Goal: Transaction & Acquisition: Book appointment/travel/reservation

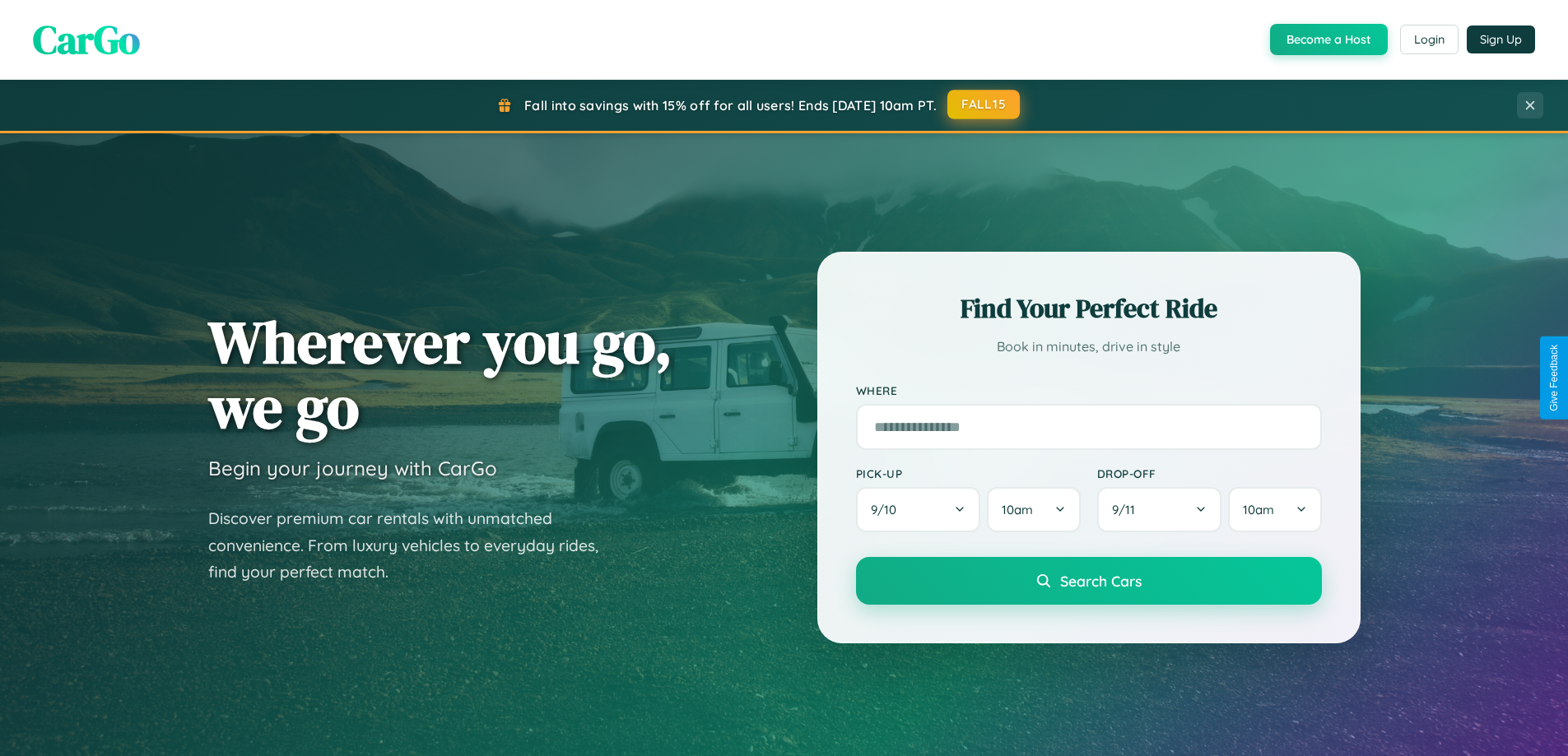
click at [984, 104] on button "FALL15" at bounding box center [983, 105] width 72 height 30
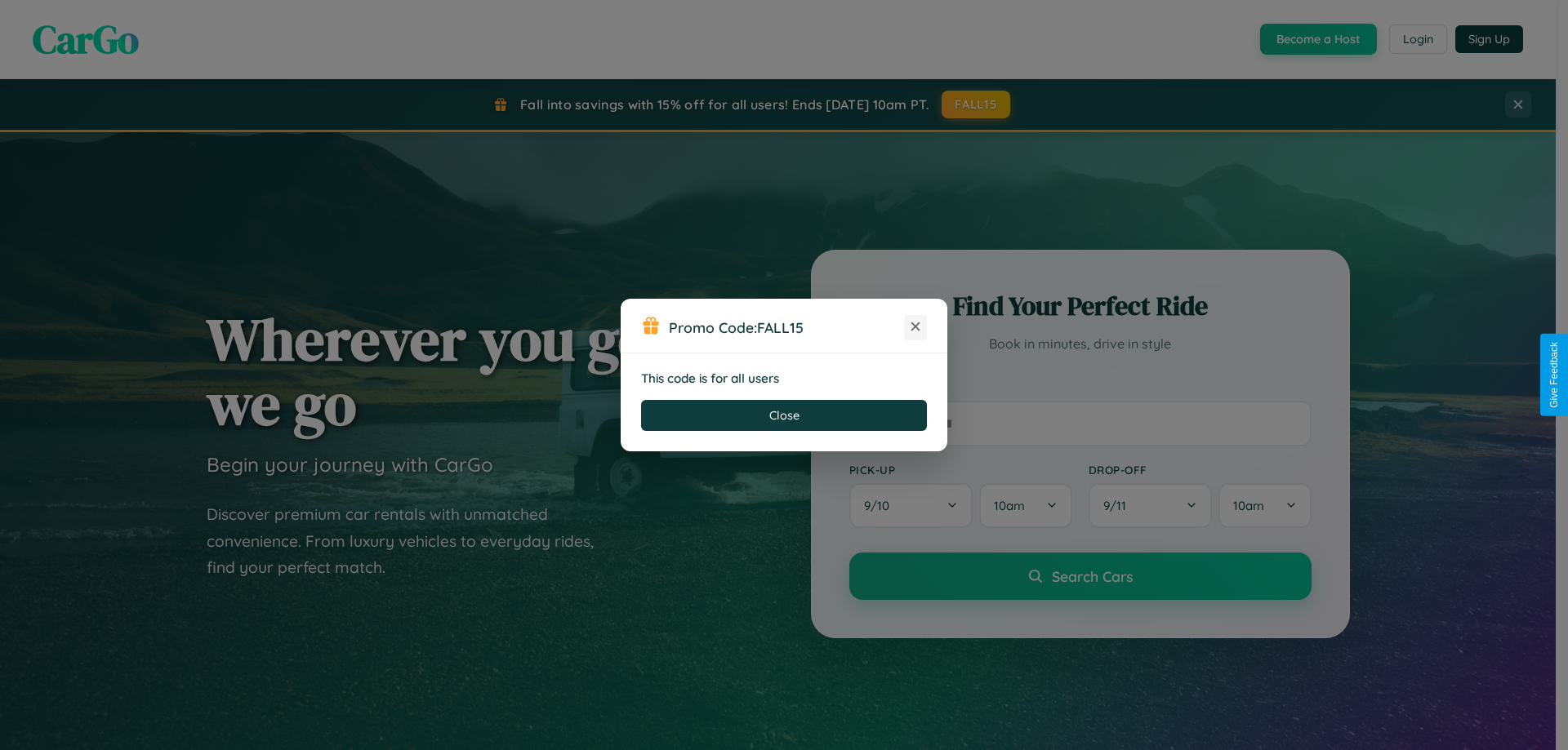
click at [915, 327] on icon at bounding box center [915, 326] width 17 height 17
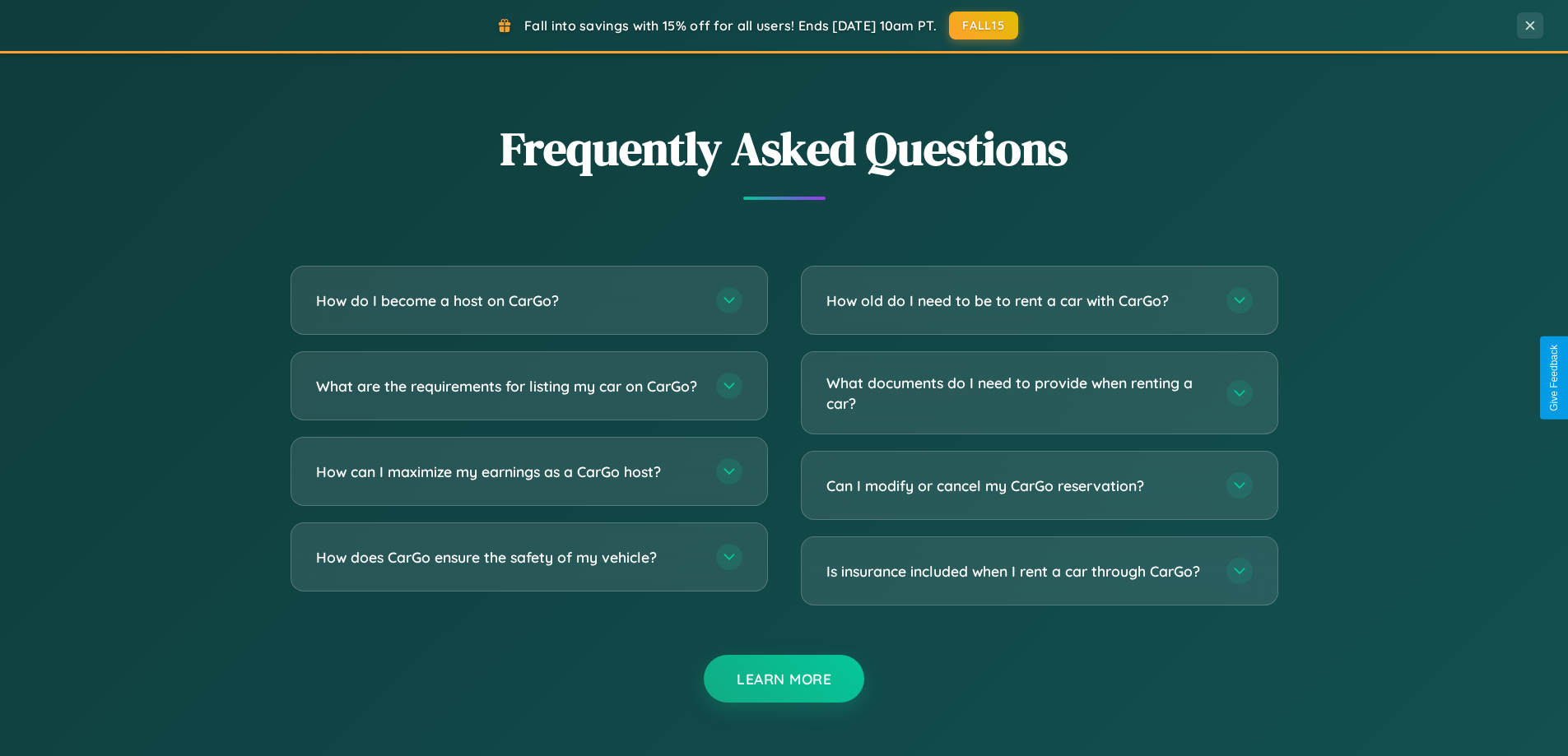
scroll to position [3167, 0]
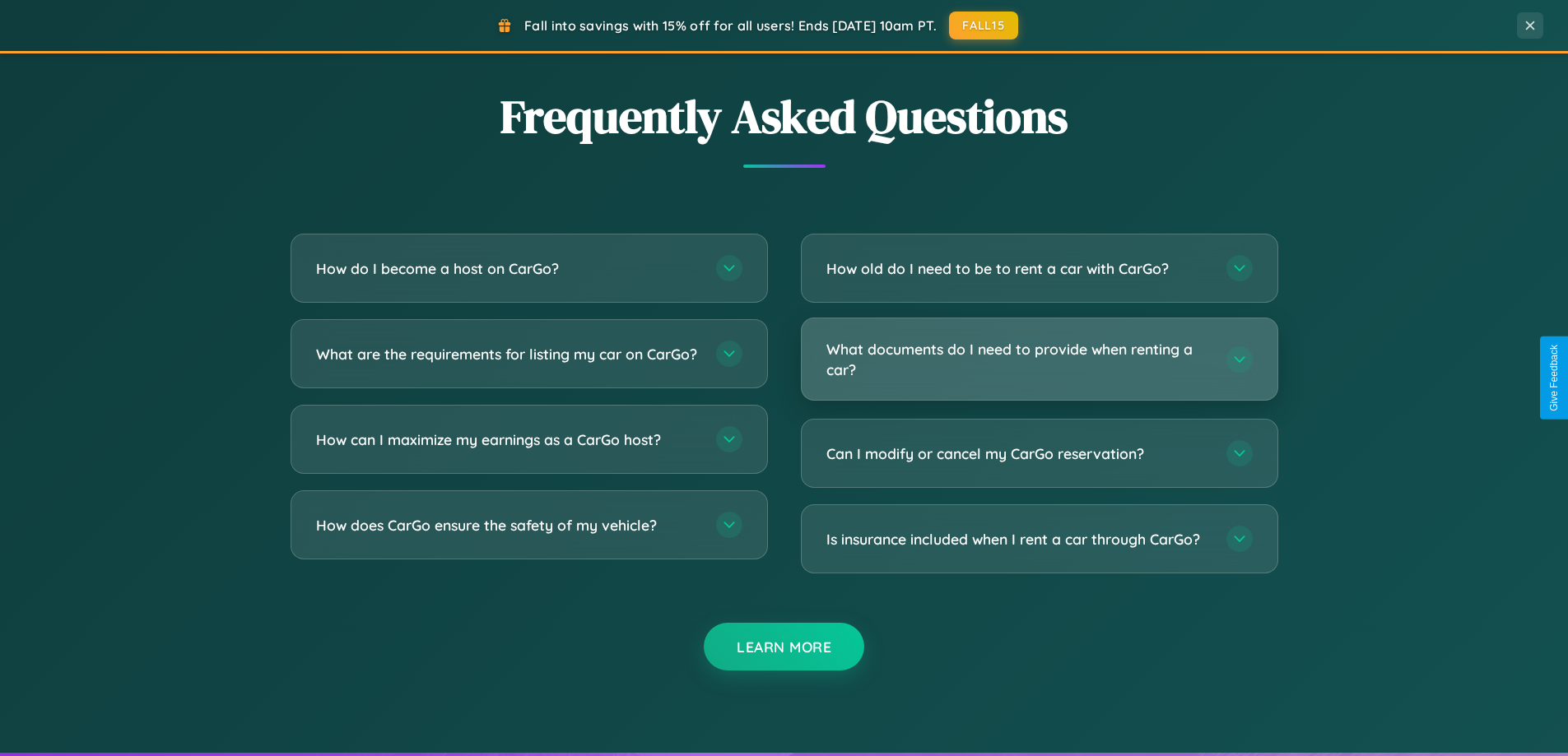
click at [1039, 359] on h3 "What documents do I need to provide when renting a car?" at bounding box center [1018, 359] width 384 height 41
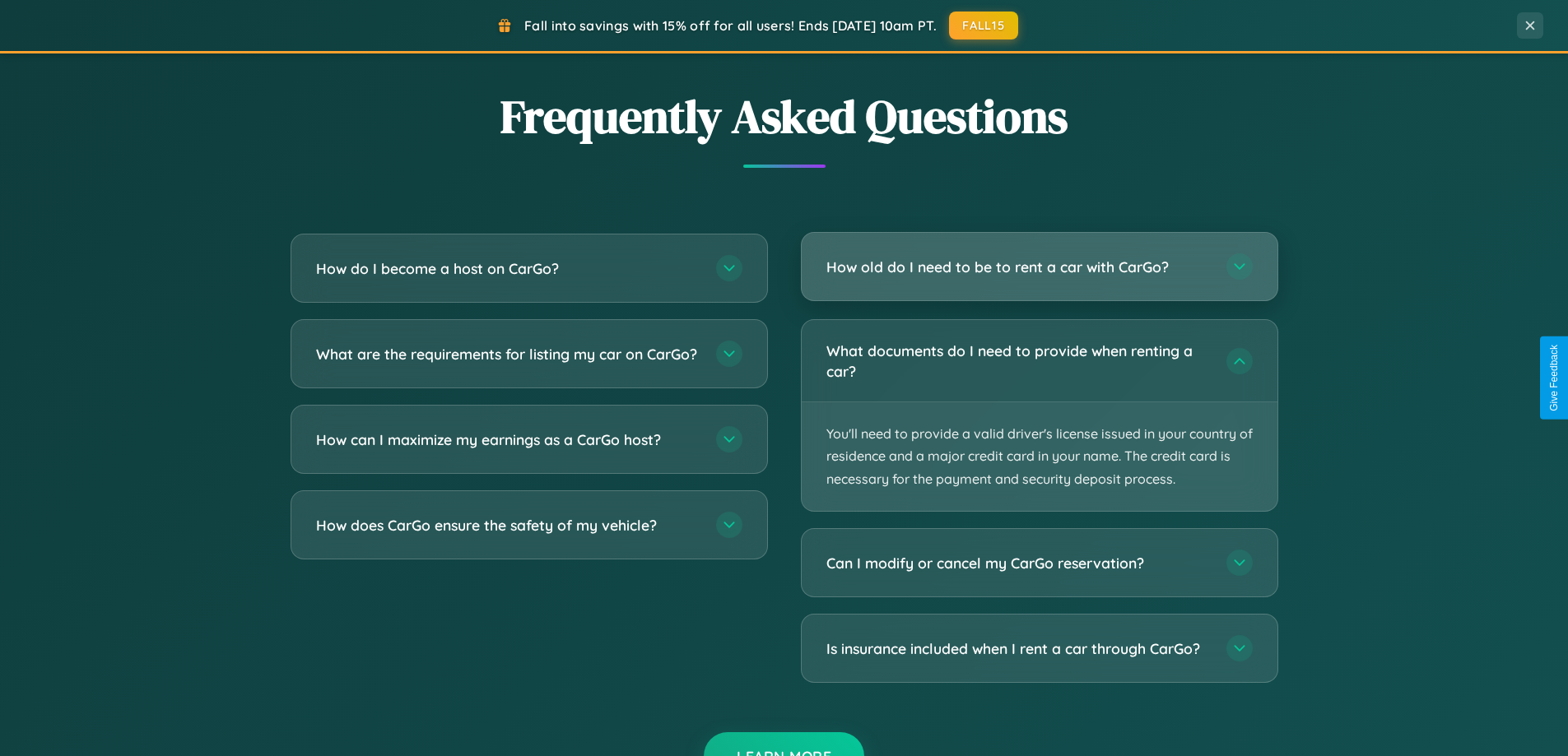
click at [1039, 268] on h3 "How old do I need to be to rent a car with CarGo?" at bounding box center [1018, 267] width 384 height 21
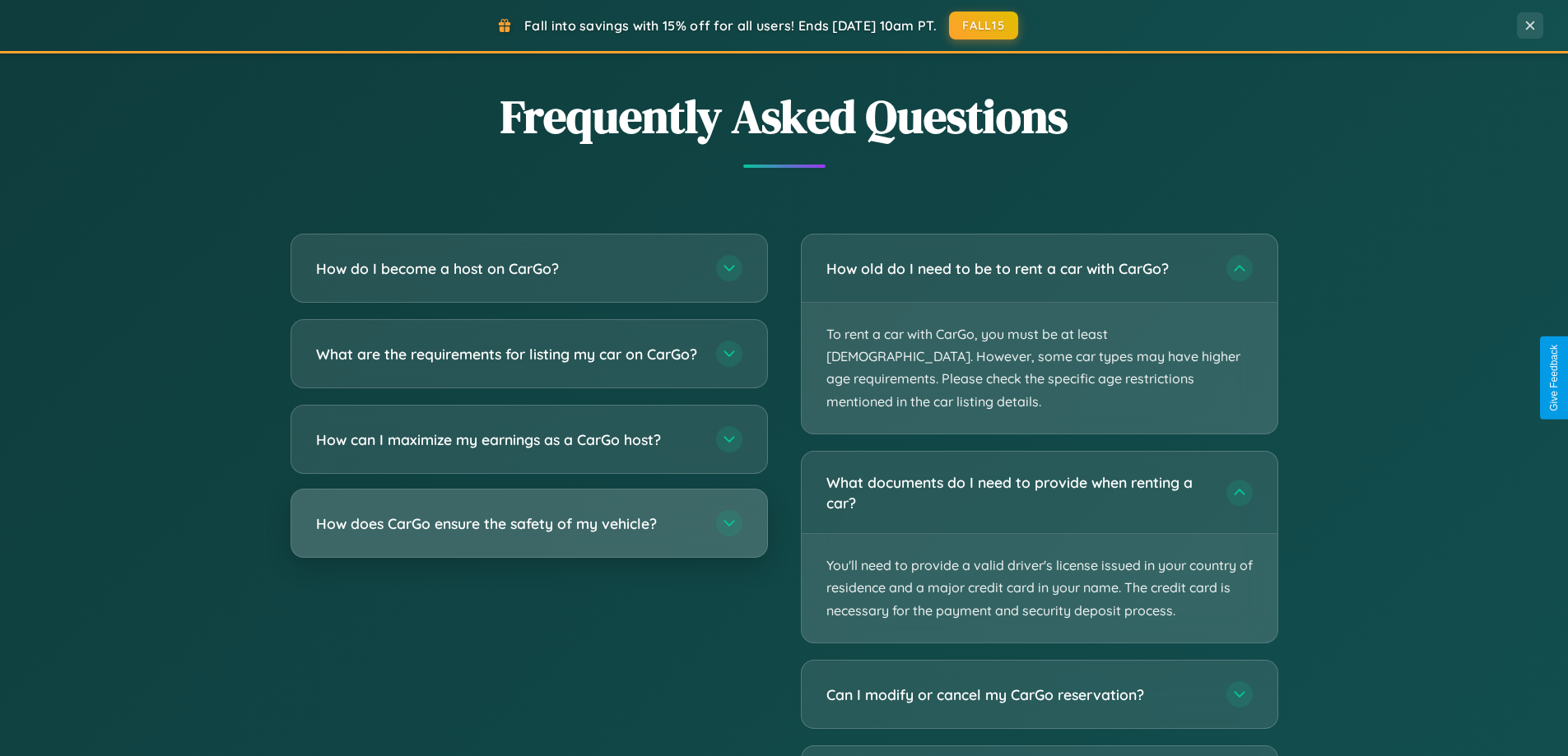
click at [528, 534] on h3 "How does CarGo ensure the safety of my vehicle?" at bounding box center [507, 523] width 384 height 21
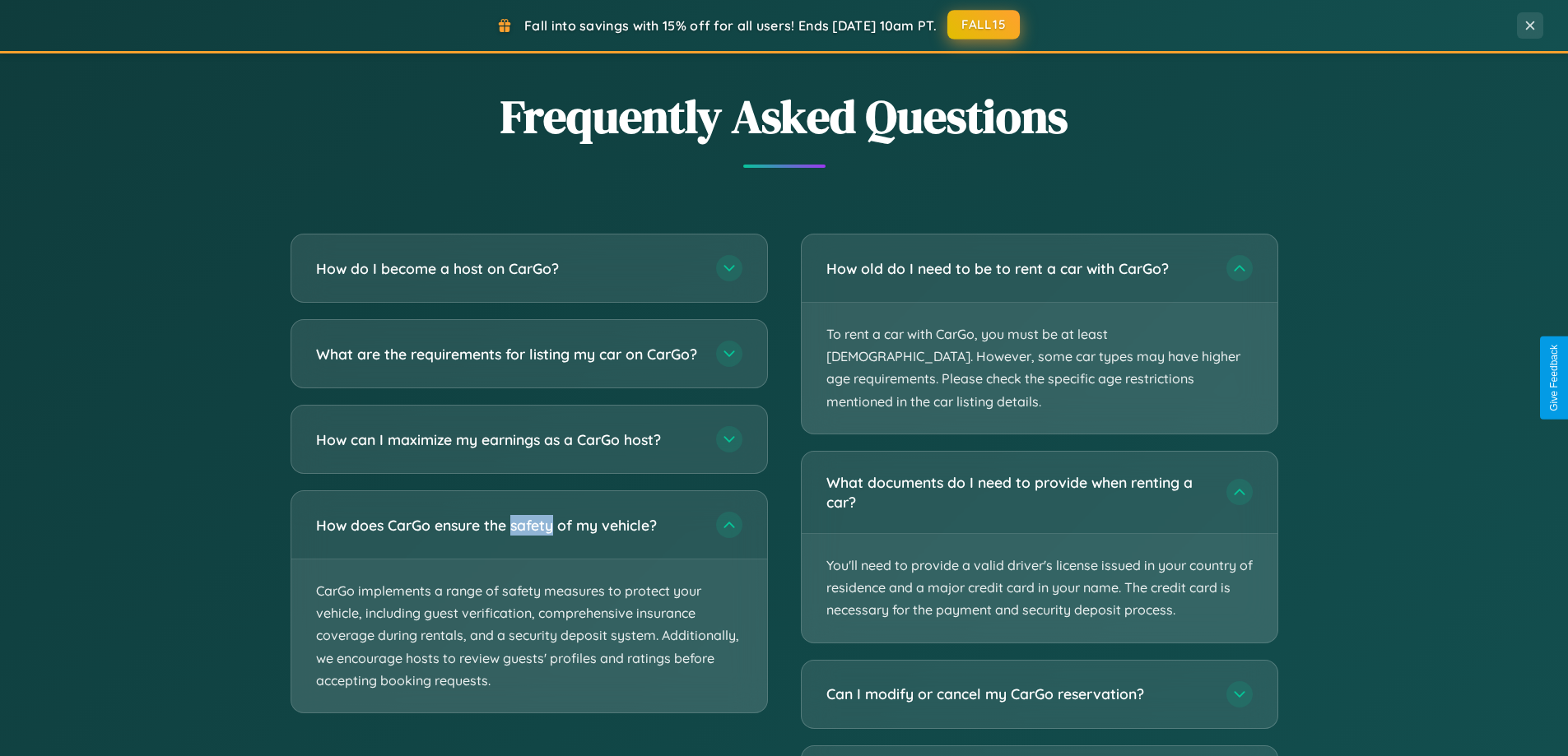
click at [984, 26] on button "FALL15" at bounding box center [983, 25] width 72 height 30
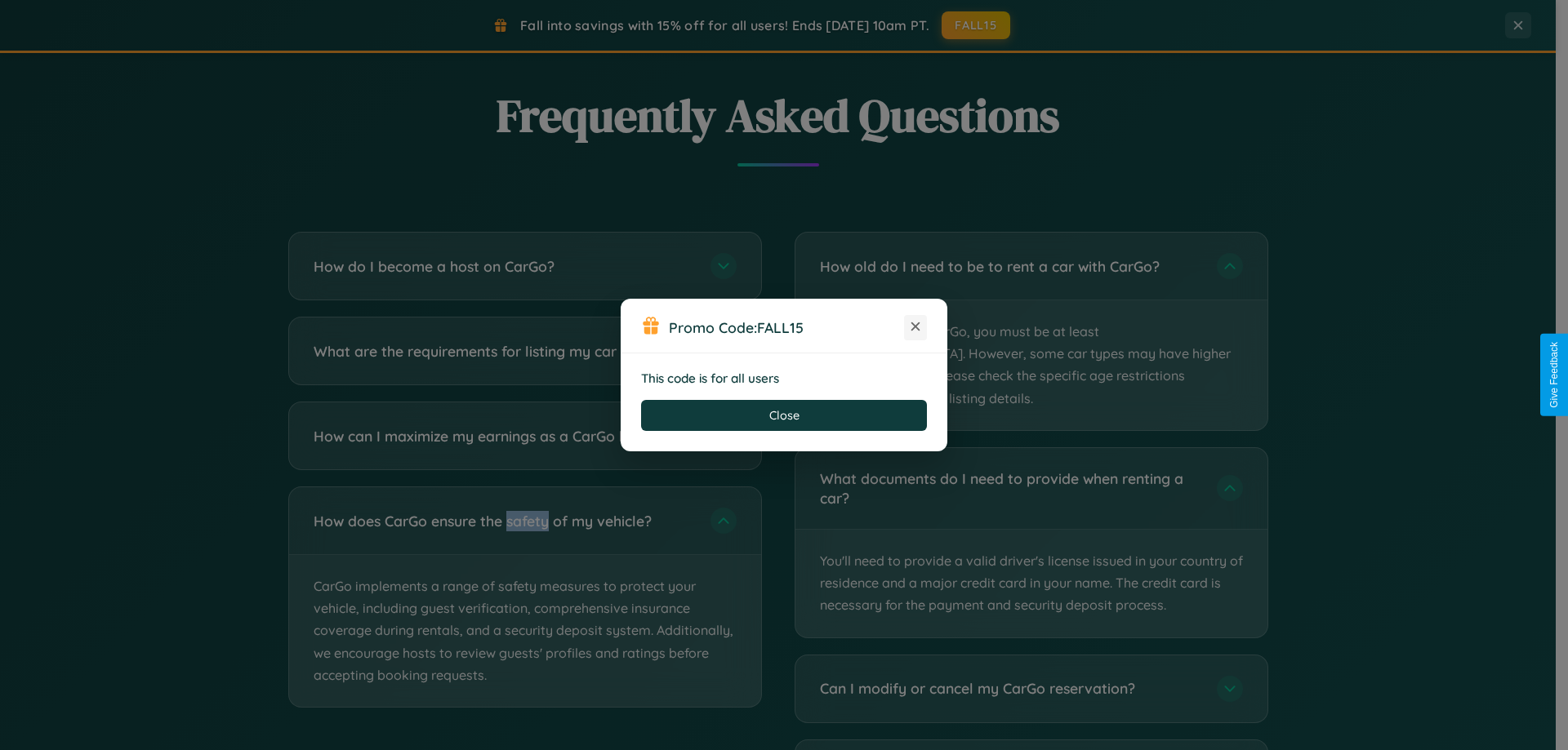
click at [915, 327] on icon at bounding box center [915, 326] width 17 height 17
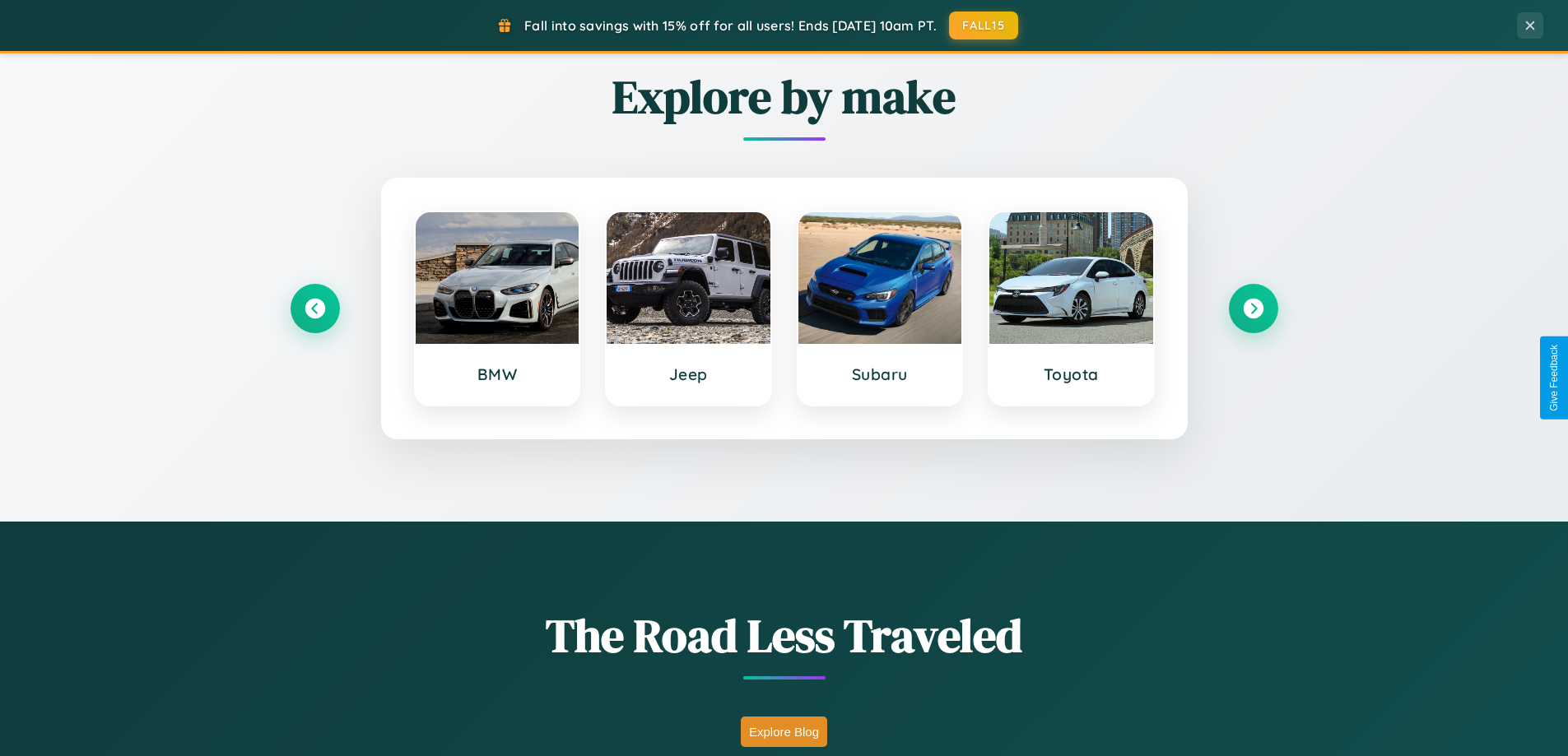
scroll to position [709, 0]
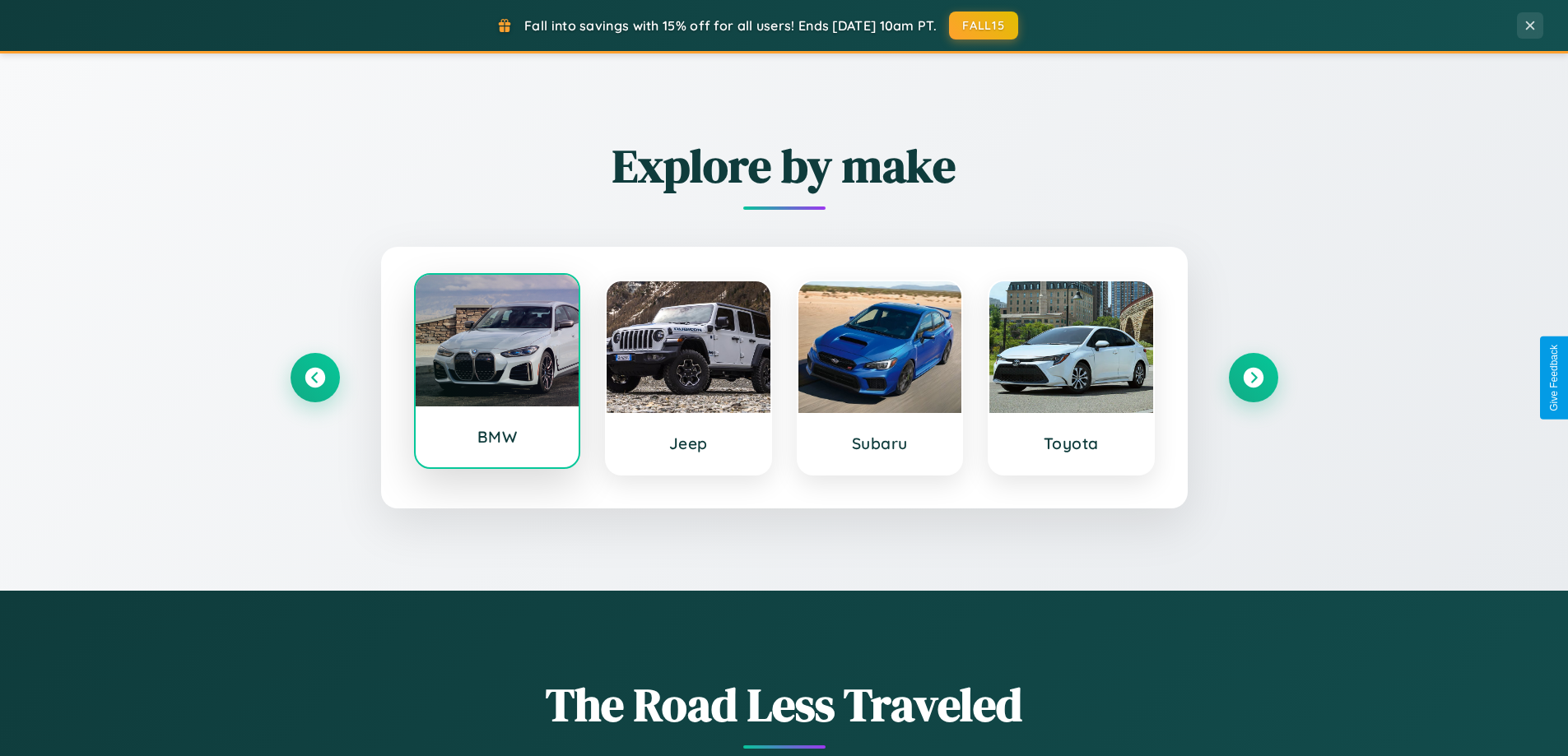
click at [497, 375] on div at bounding box center [497, 340] width 164 height 132
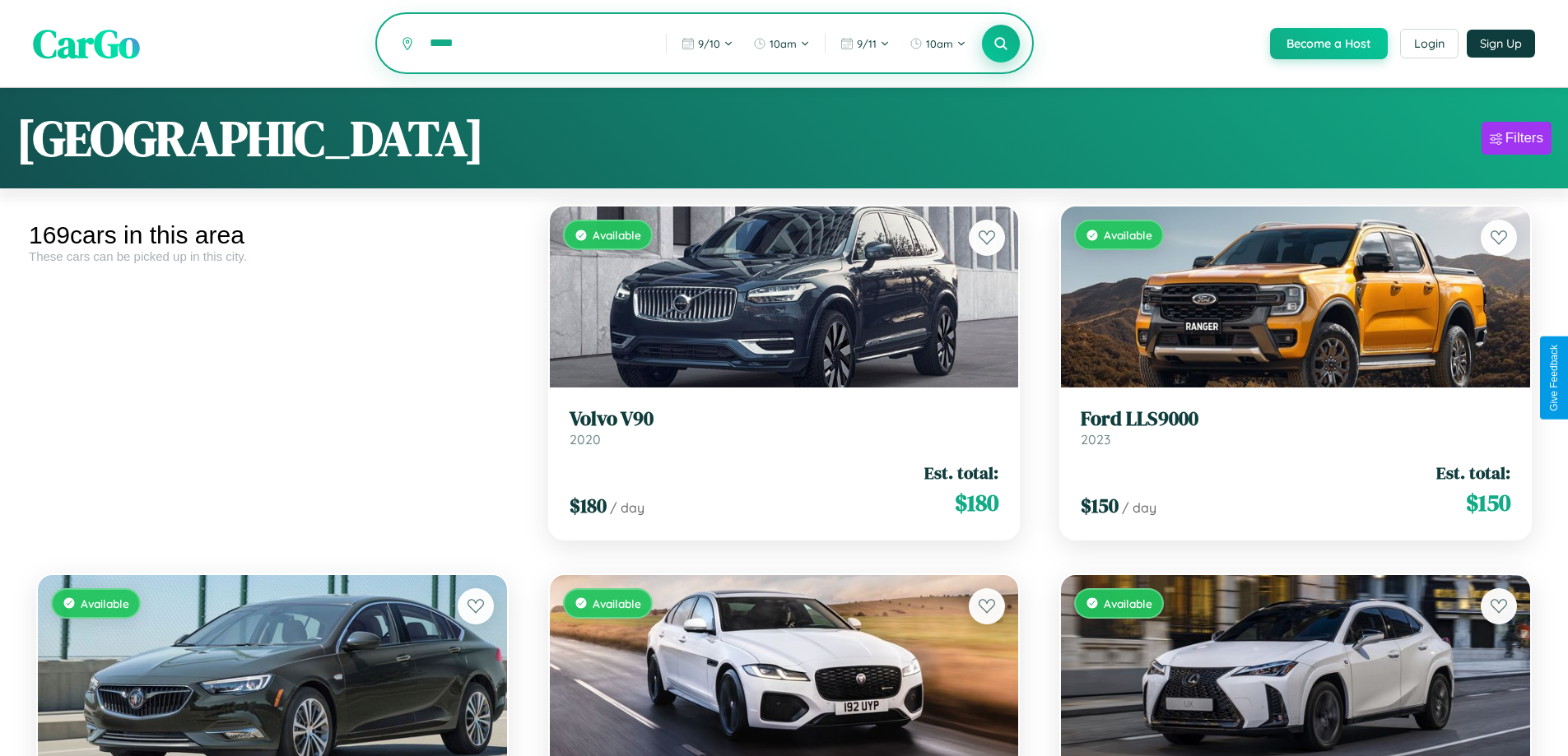
type input "*****"
click at [1000, 45] on icon at bounding box center [1002, 44] width 16 height 16
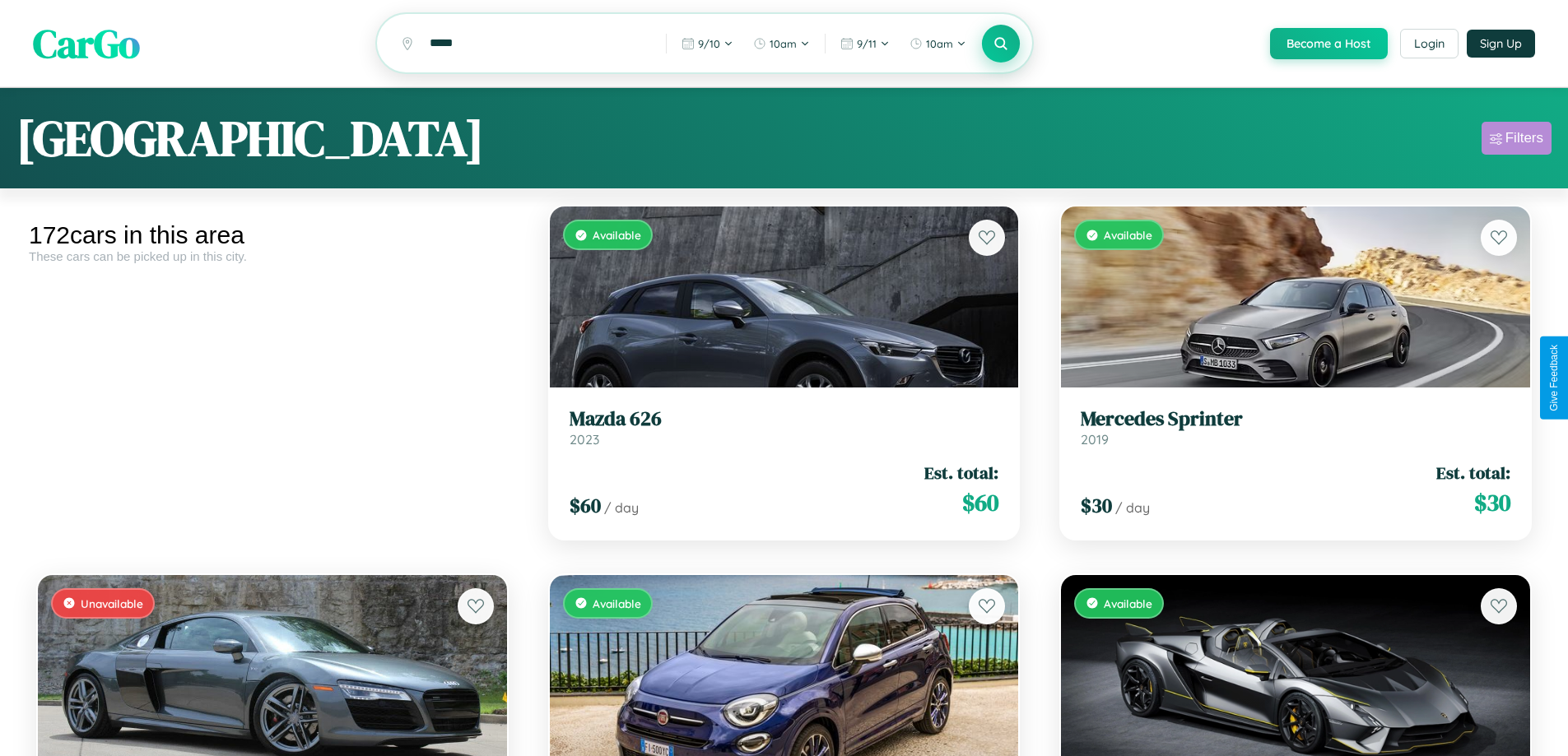
click at [1516, 141] on div "Filters" at bounding box center [1524, 138] width 38 height 17
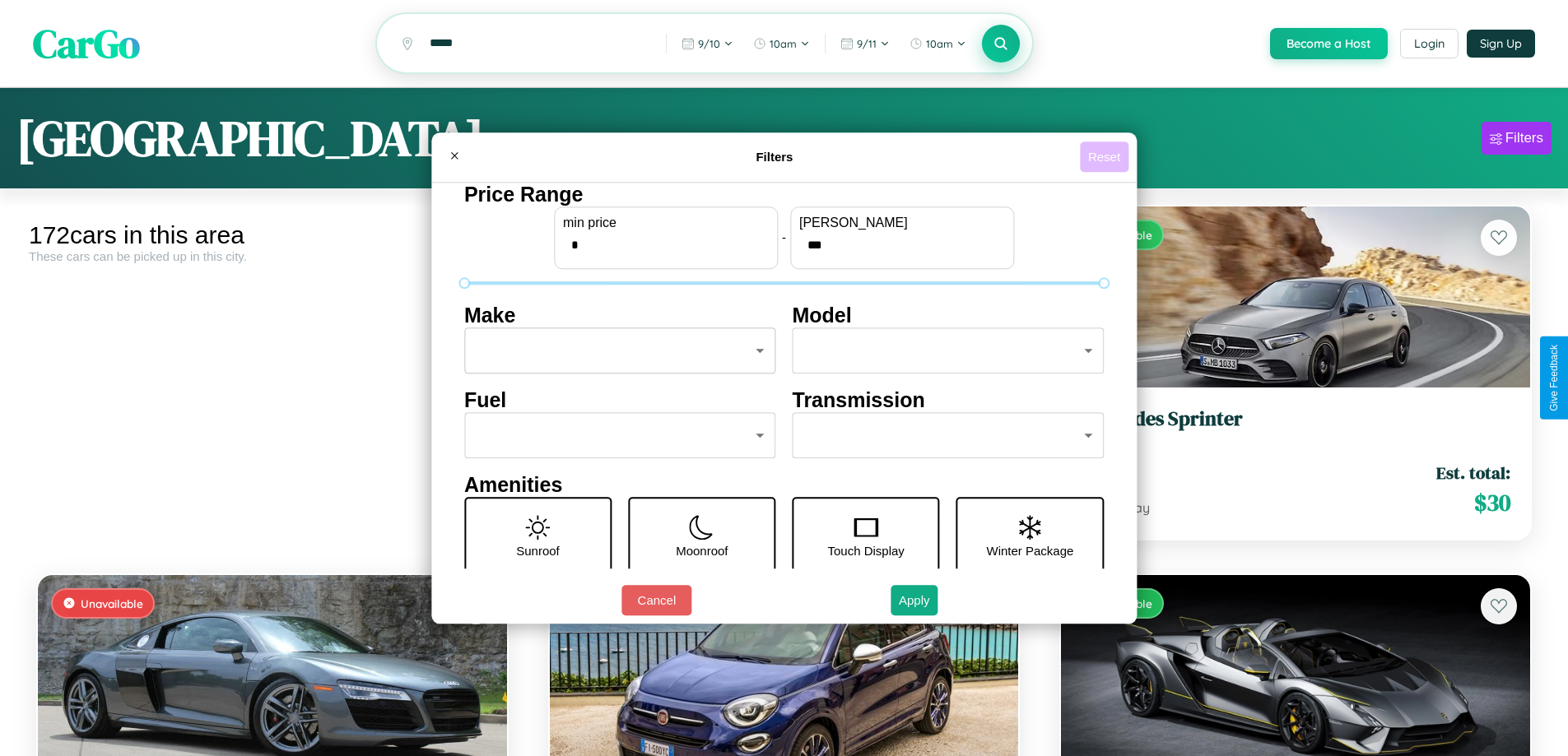
click at [1106, 157] on button "Reset" at bounding box center [1104, 157] width 49 height 31
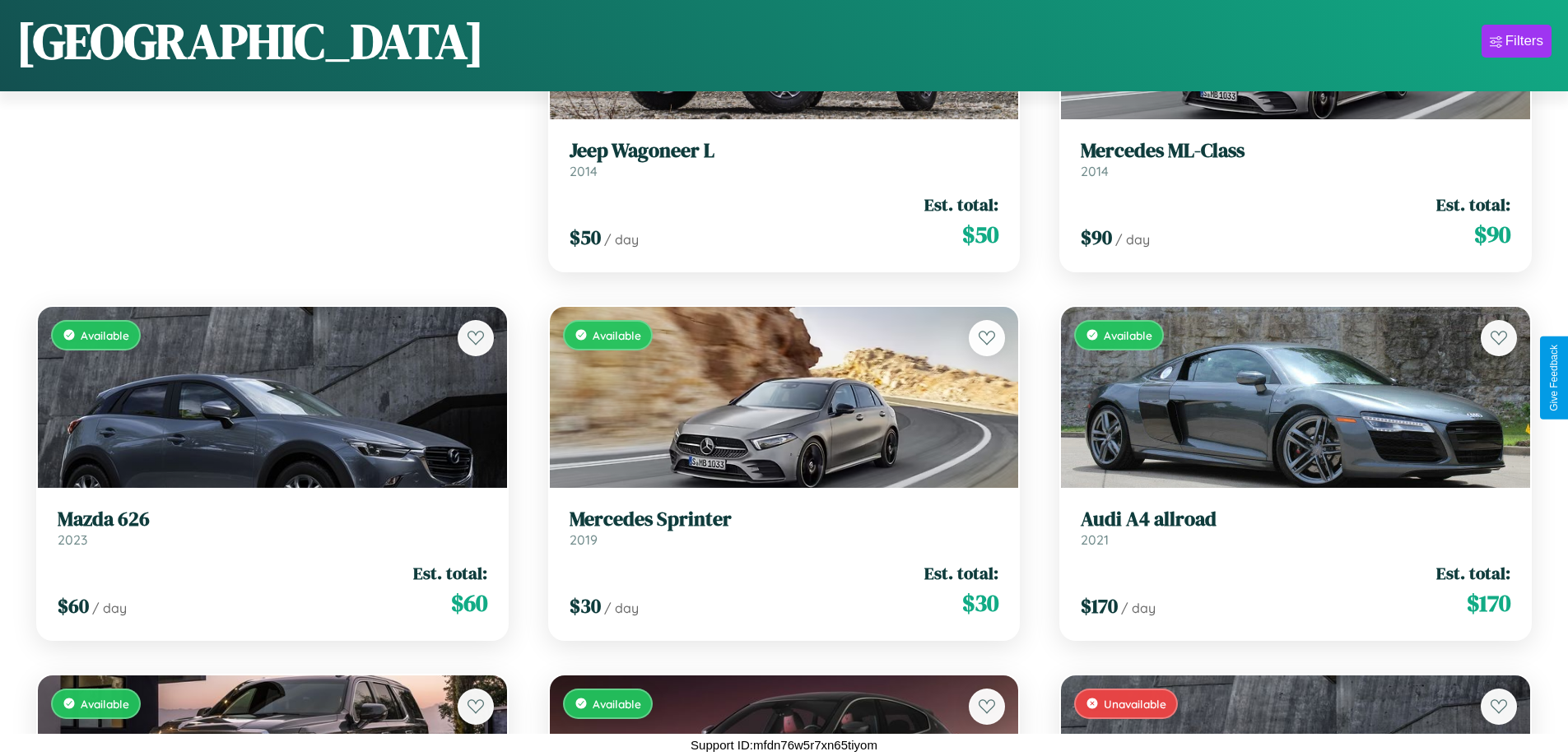
scroll to position [969, 0]
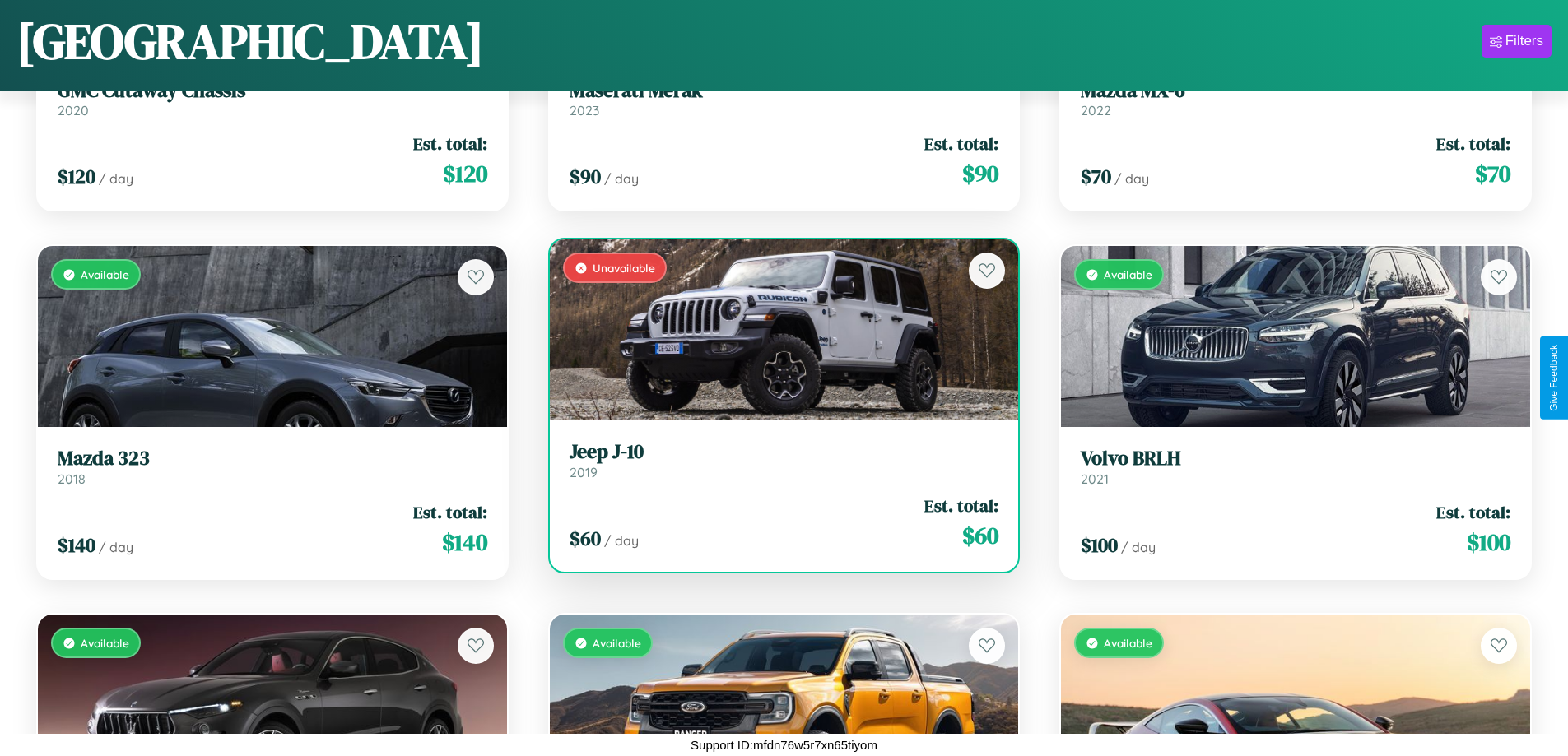
click at [777, 467] on link "Jeep J-10 2019" at bounding box center [785, 460] width 430 height 41
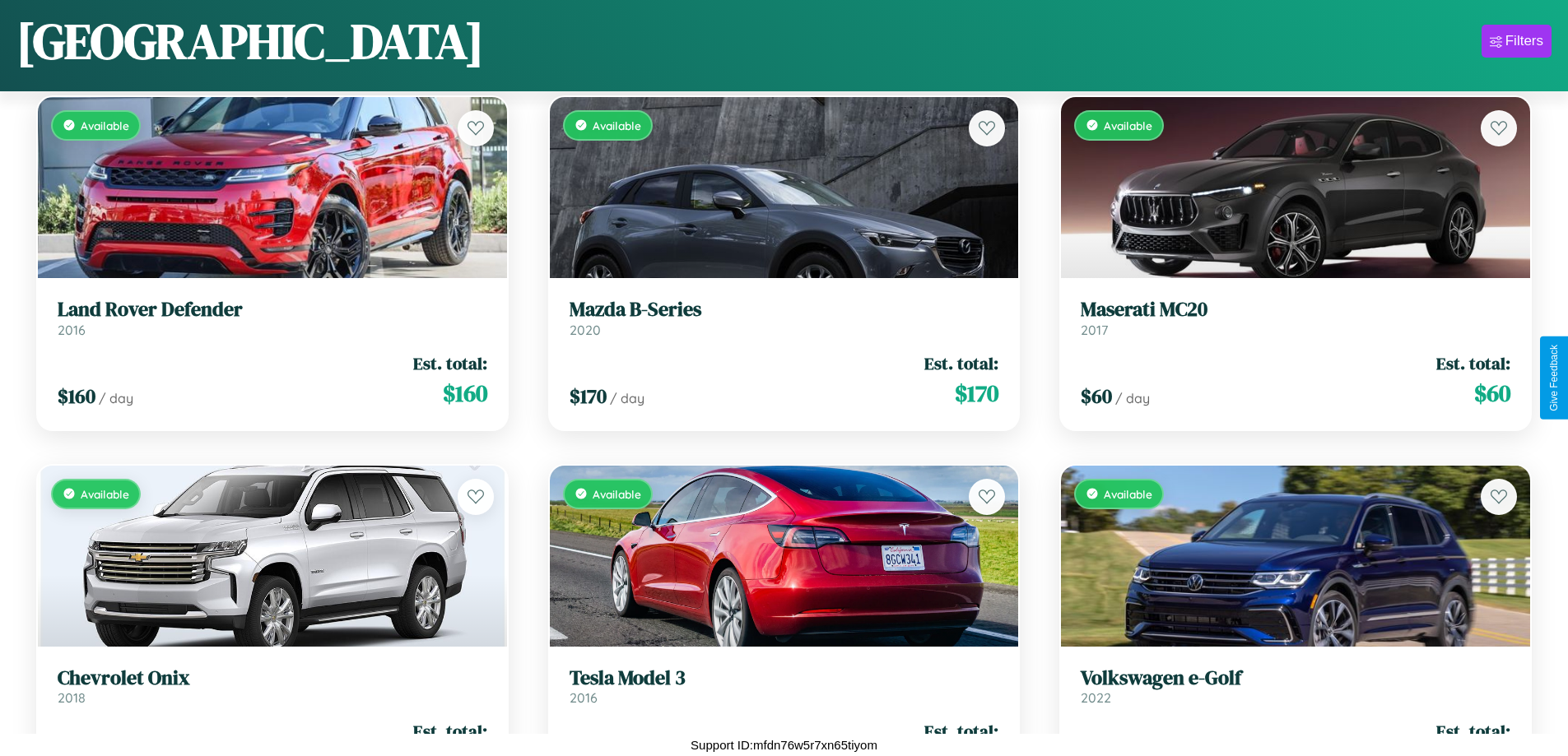
scroll to position [4285, 0]
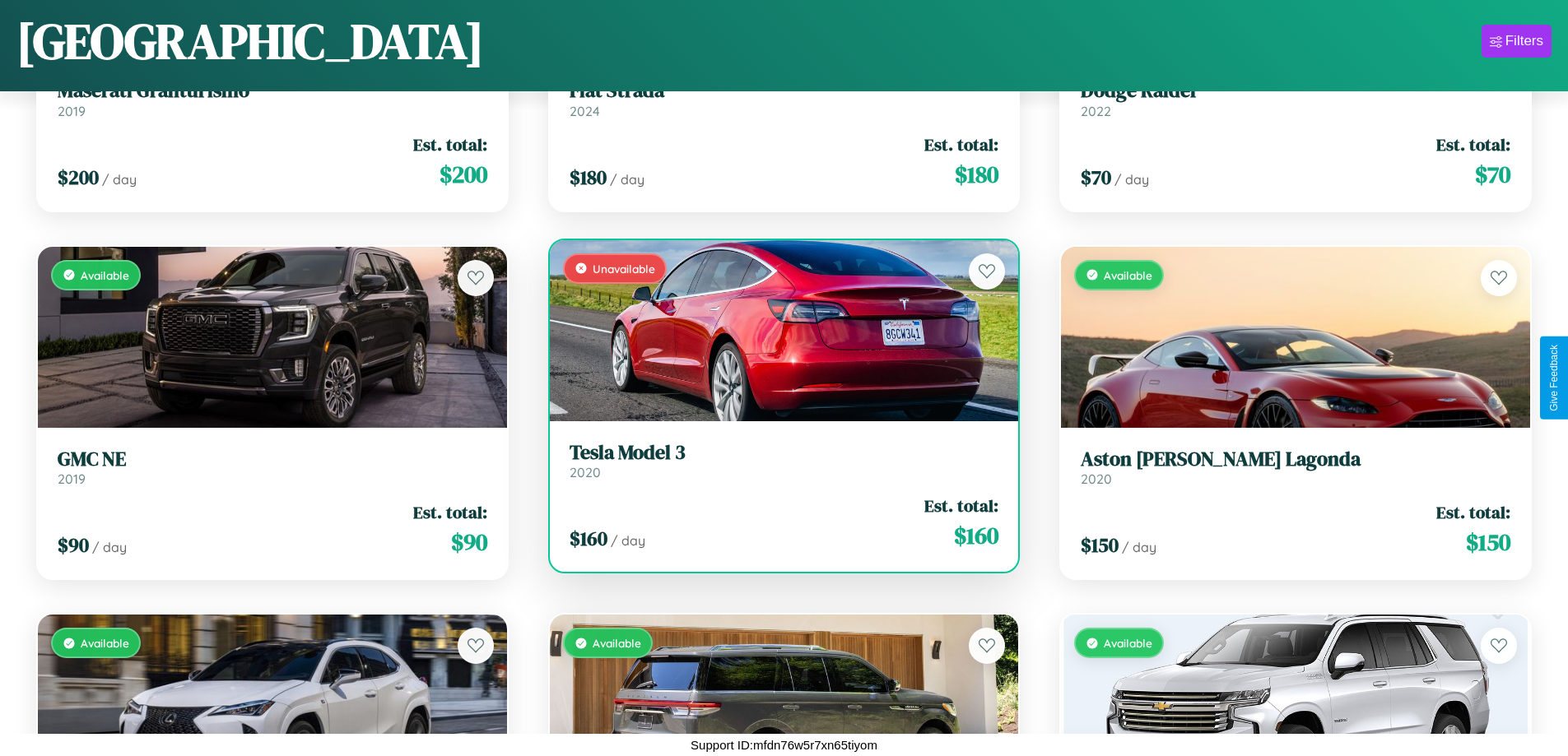
click at [777, 330] on div "Unavailable" at bounding box center [784, 331] width 469 height 181
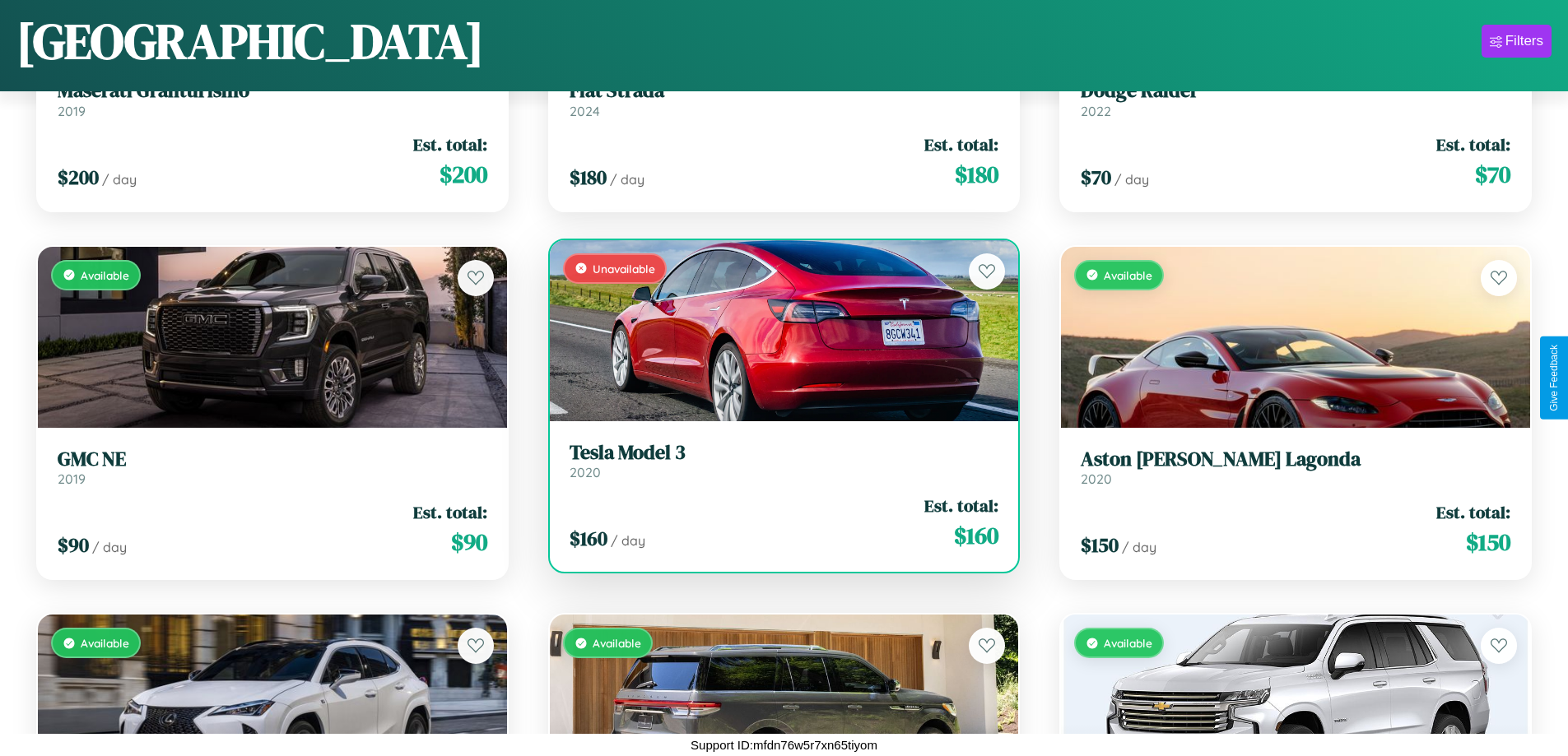
click at [777, 330] on div "Unavailable" at bounding box center [784, 331] width 469 height 181
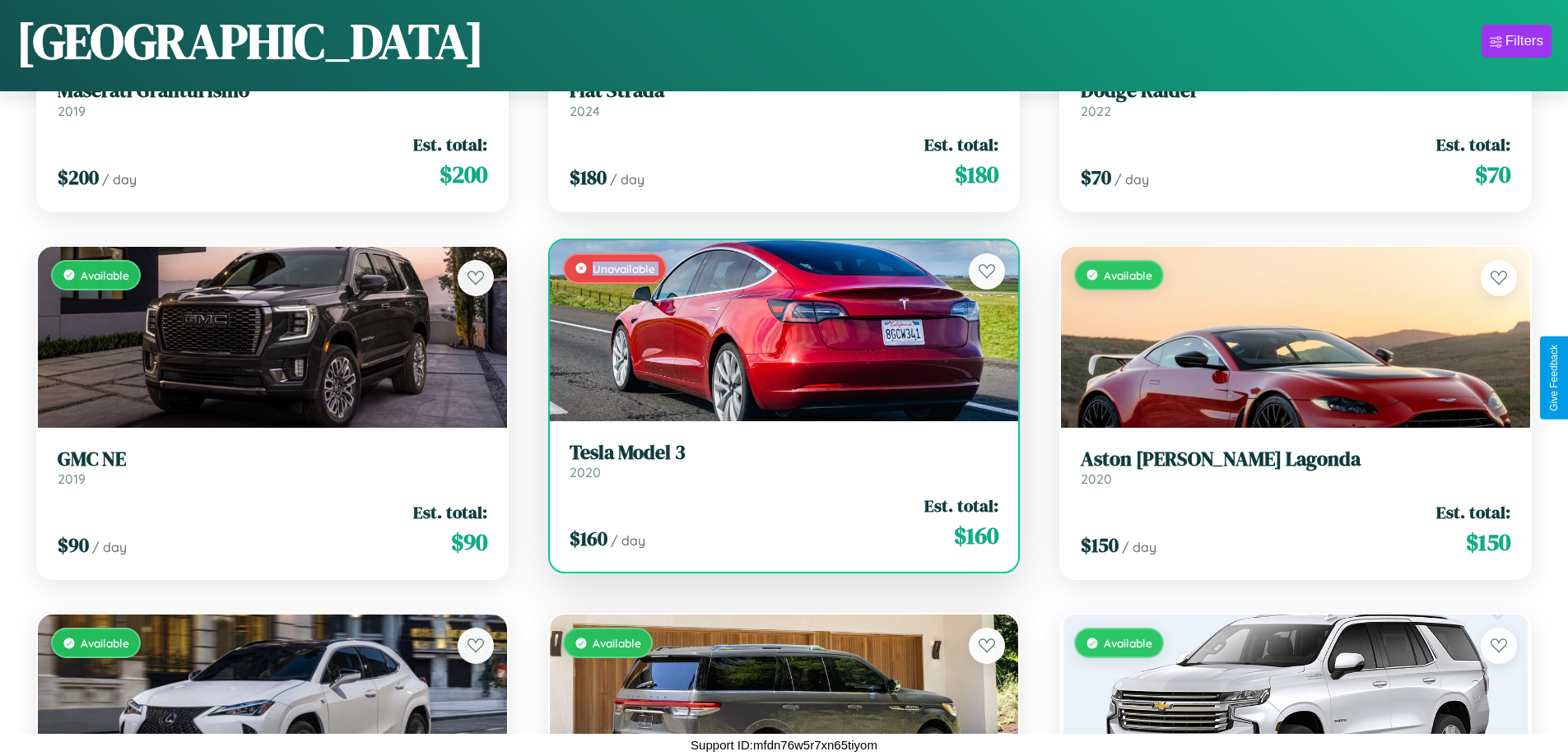
click at [777, 330] on div "Unavailable" at bounding box center [784, 331] width 469 height 181
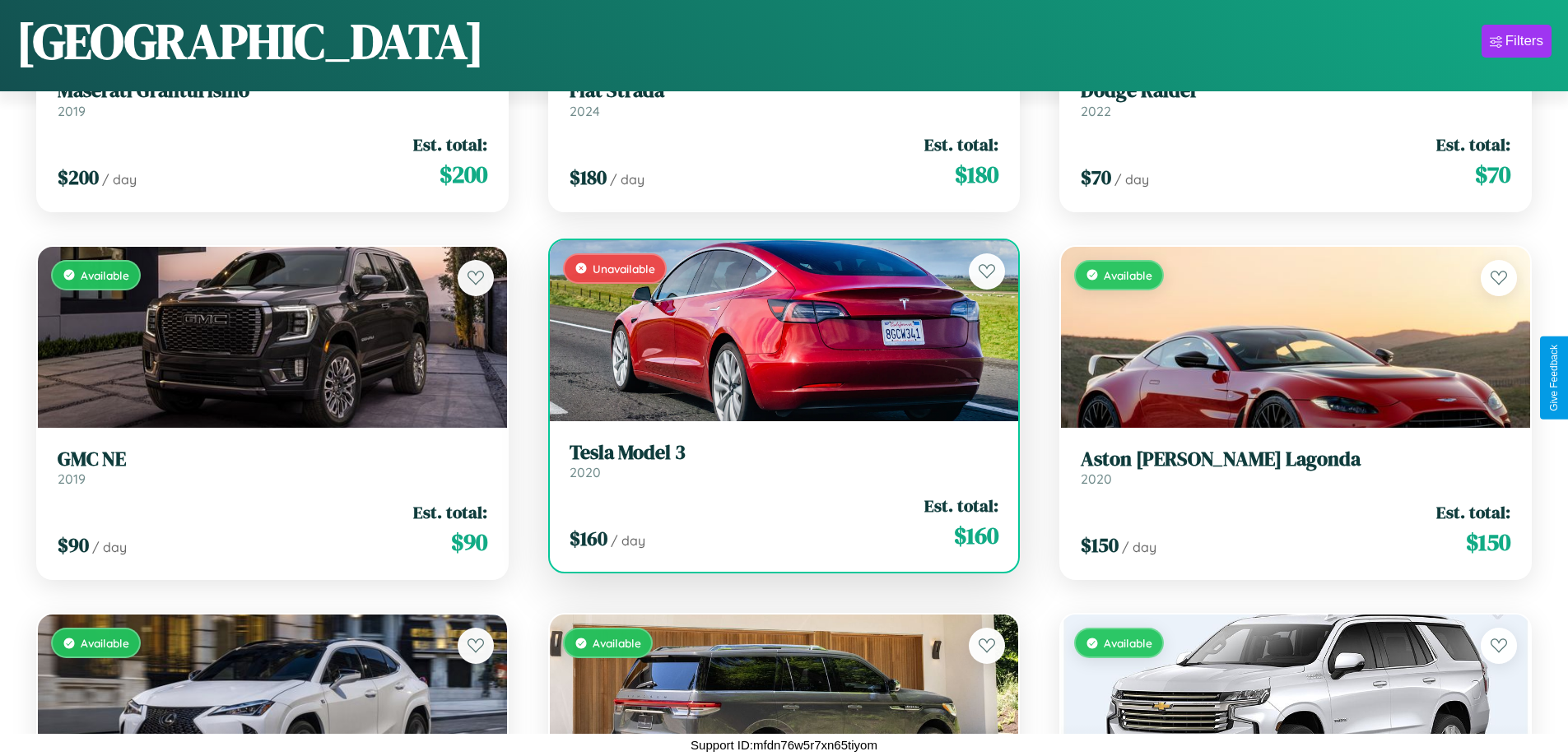
click at [777, 330] on div "Unavailable" at bounding box center [784, 331] width 469 height 181
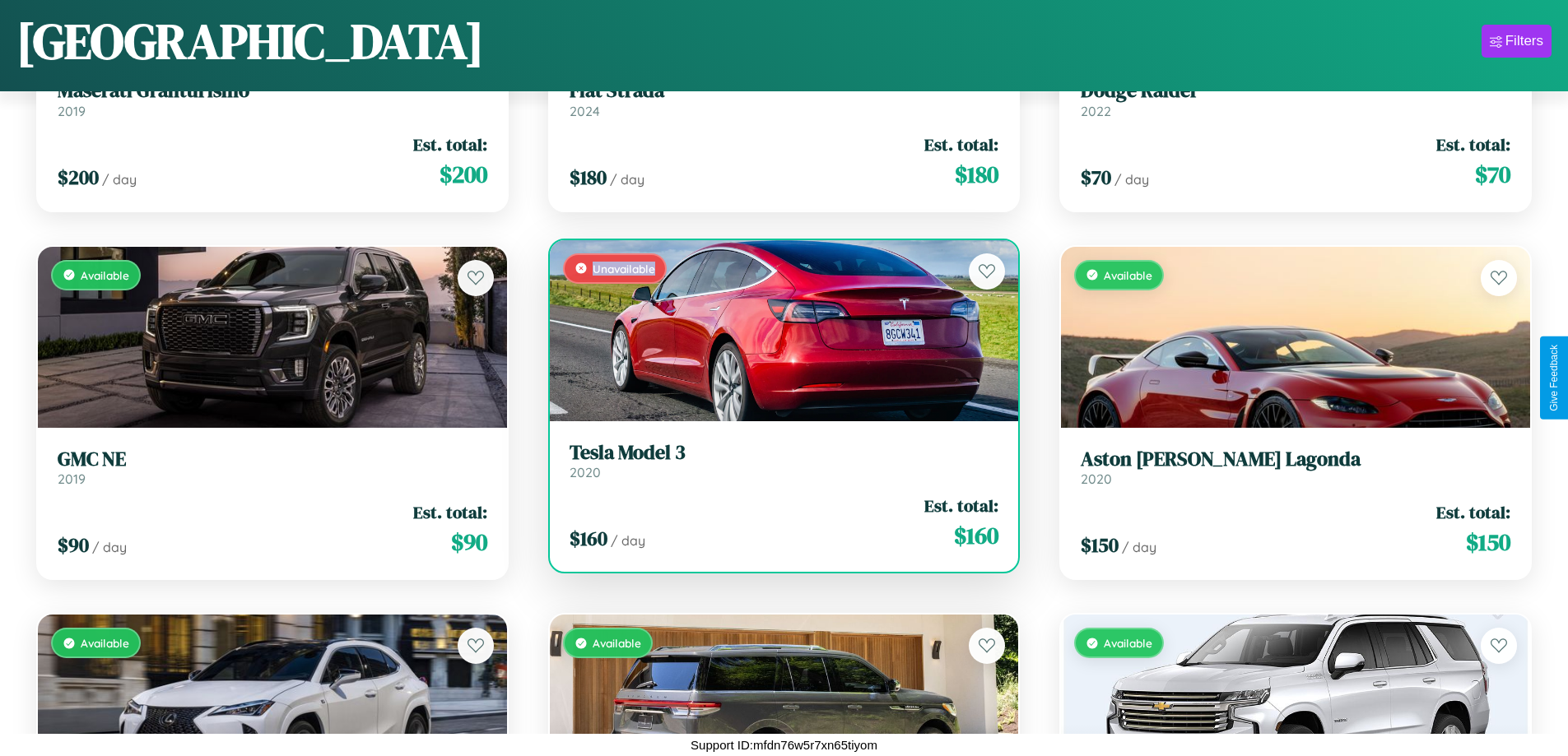
click at [777, 330] on div "Unavailable" at bounding box center [784, 331] width 469 height 181
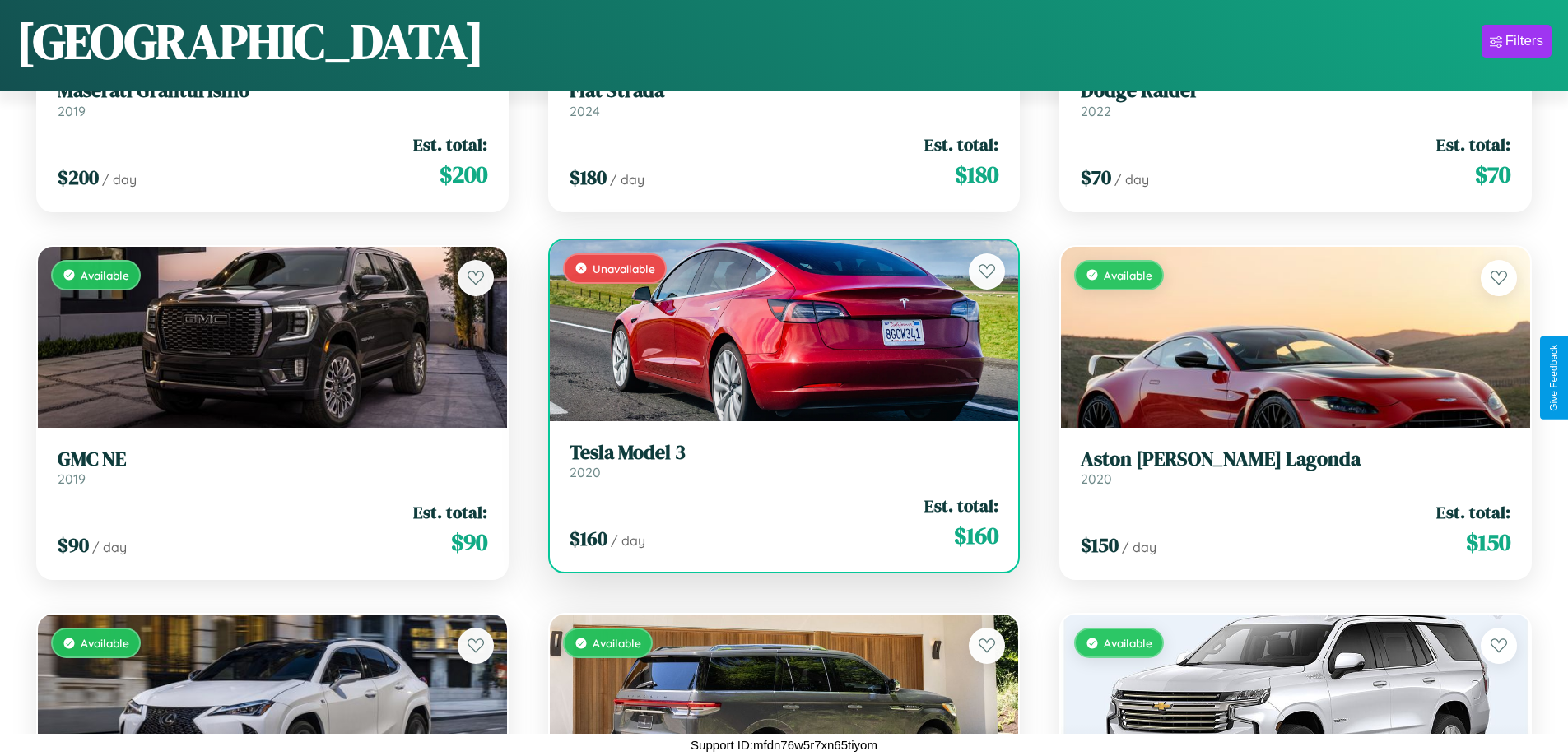
click at [777, 460] on h3 "Tesla Model 3" at bounding box center [785, 453] width 430 height 24
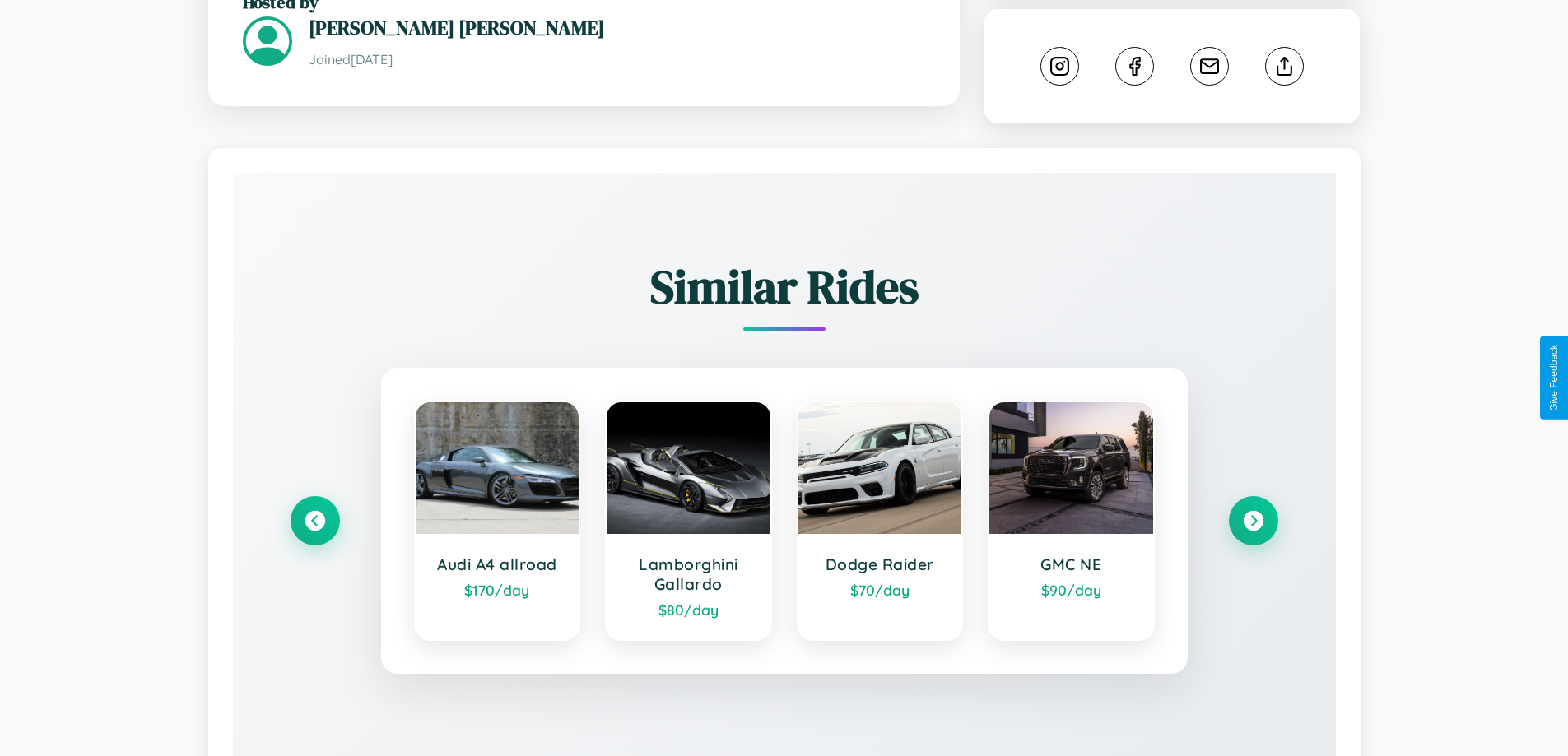
scroll to position [967, 0]
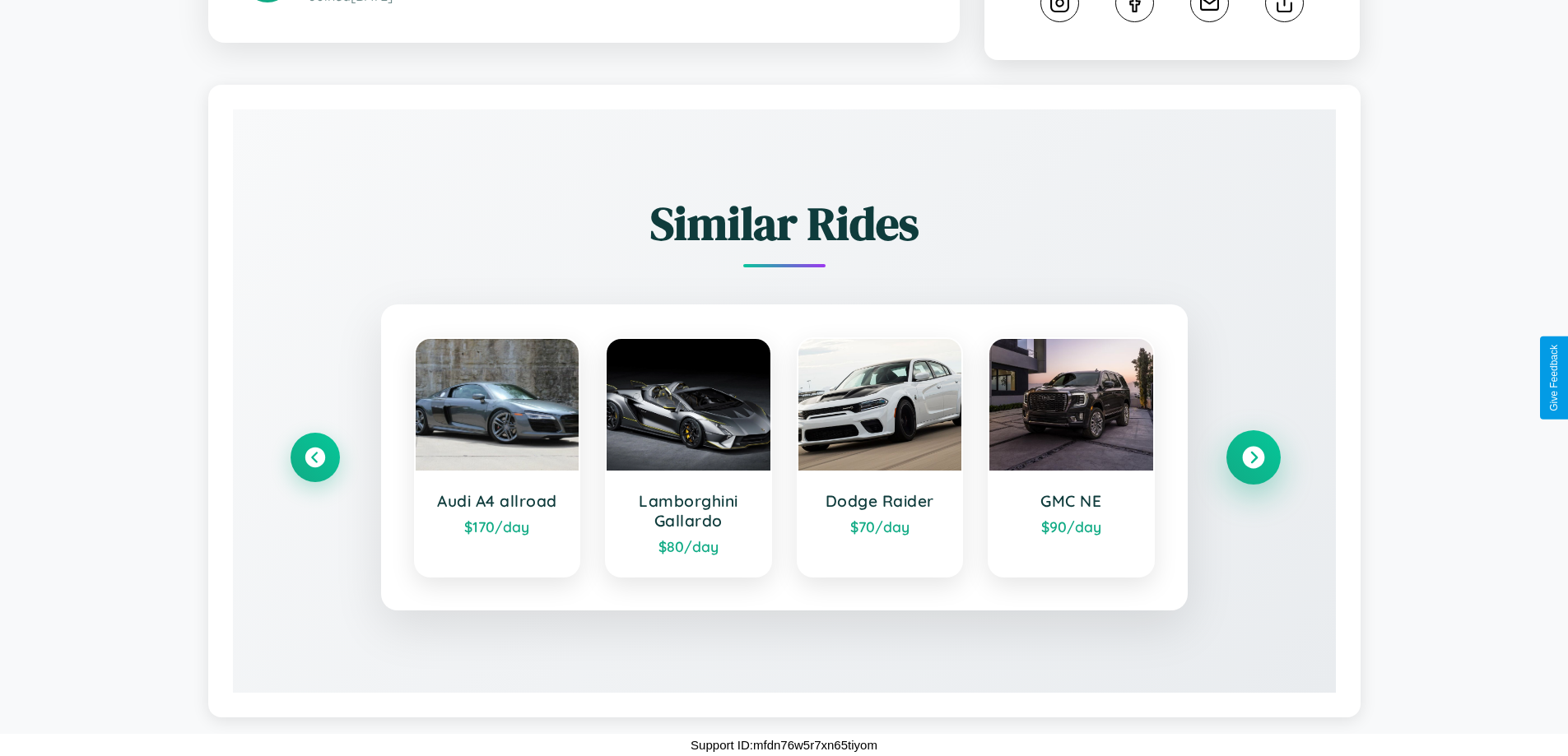
click at [1253, 458] on icon at bounding box center [1254, 458] width 22 height 22
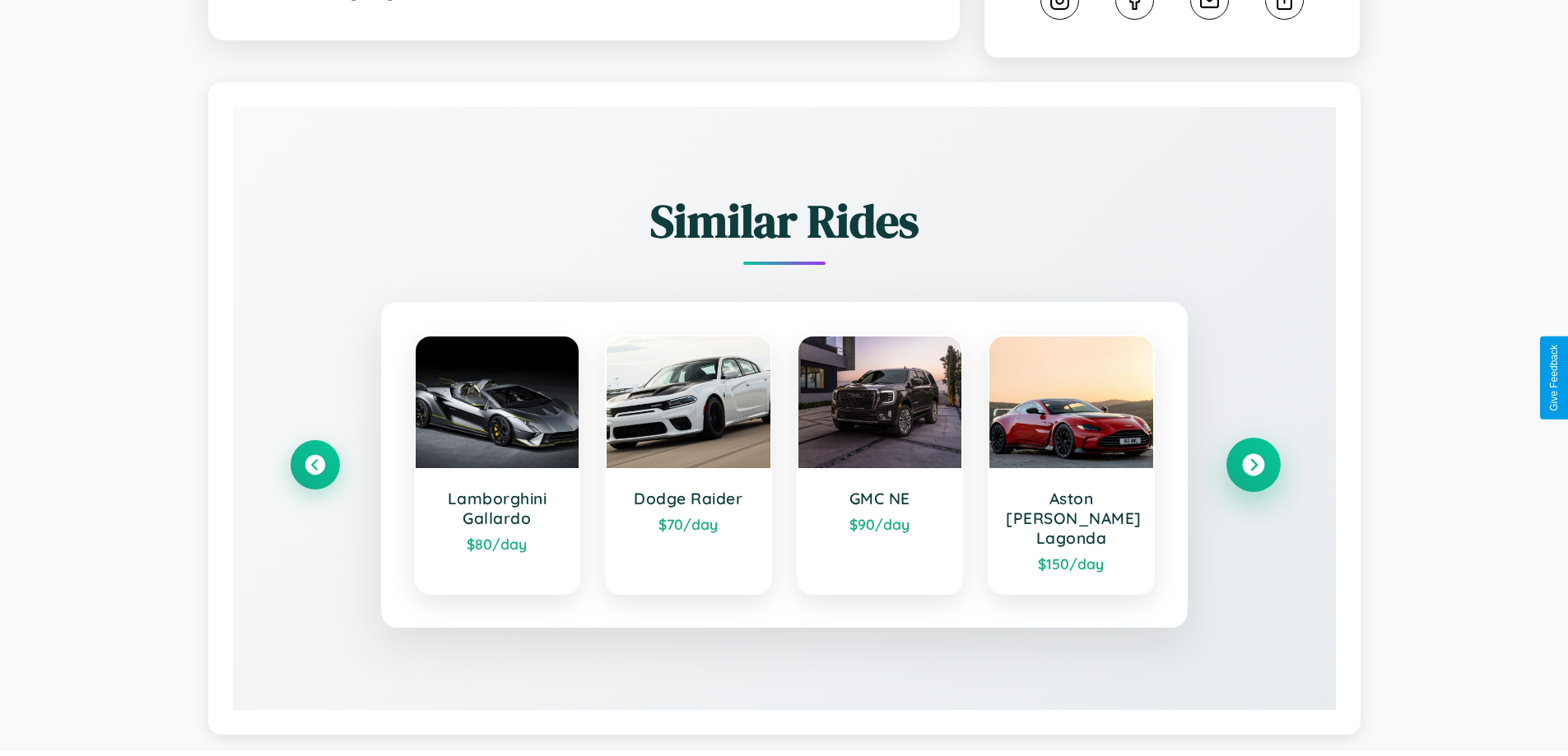
click at [1253, 458] on icon at bounding box center [1254, 466] width 22 height 22
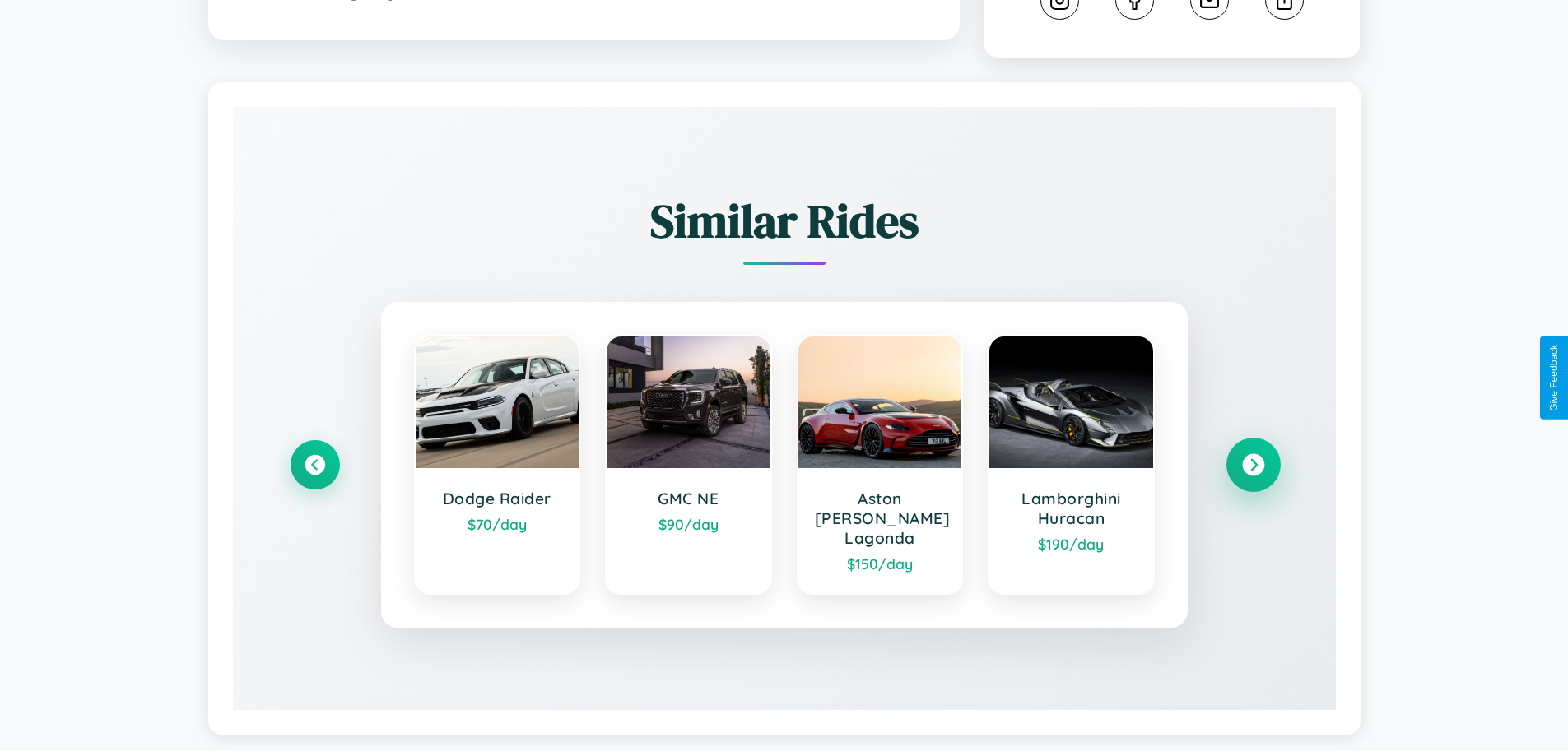
click at [1253, 458] on icon at bounding box center [1254, 466] width 22 height 22
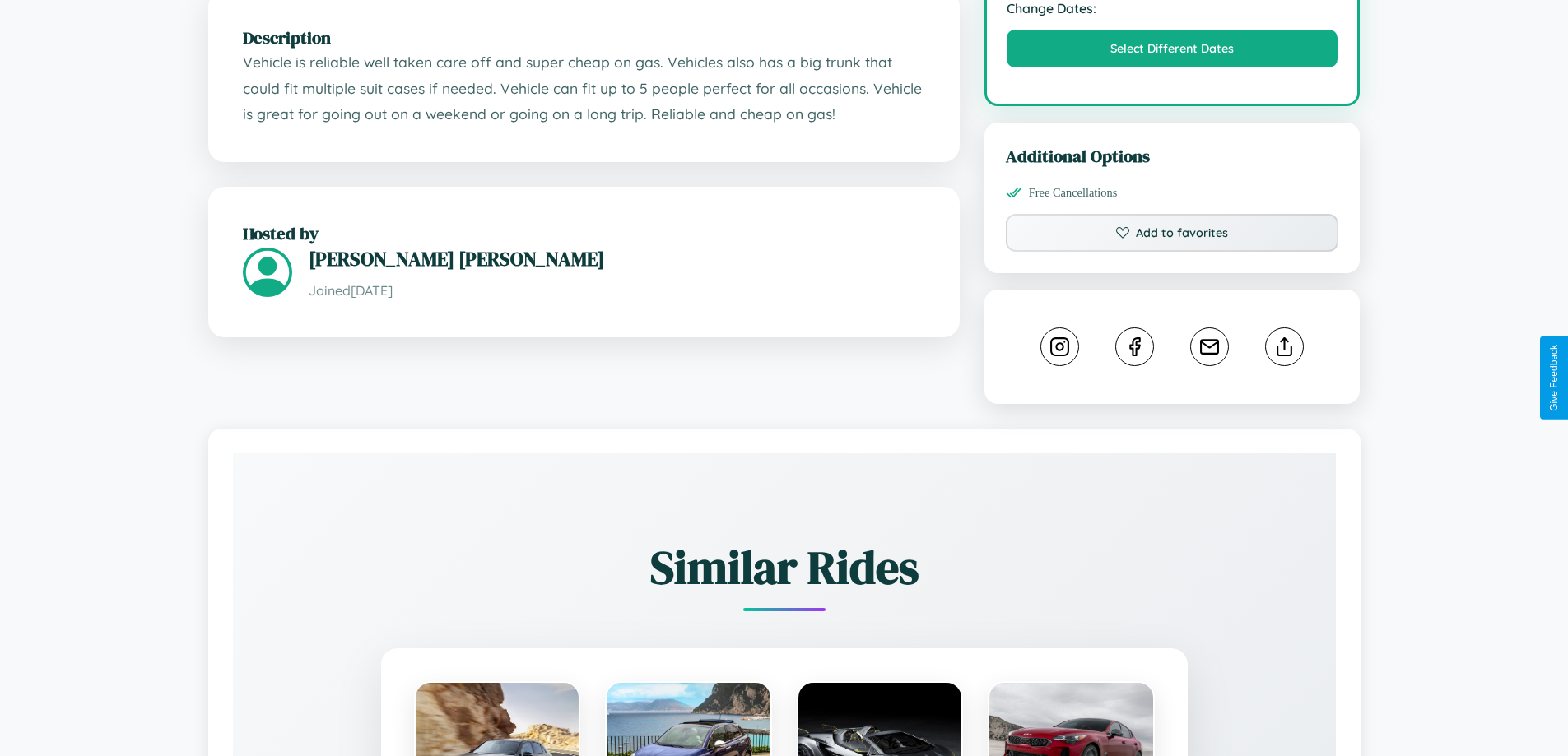
scroll to position [967, 0]
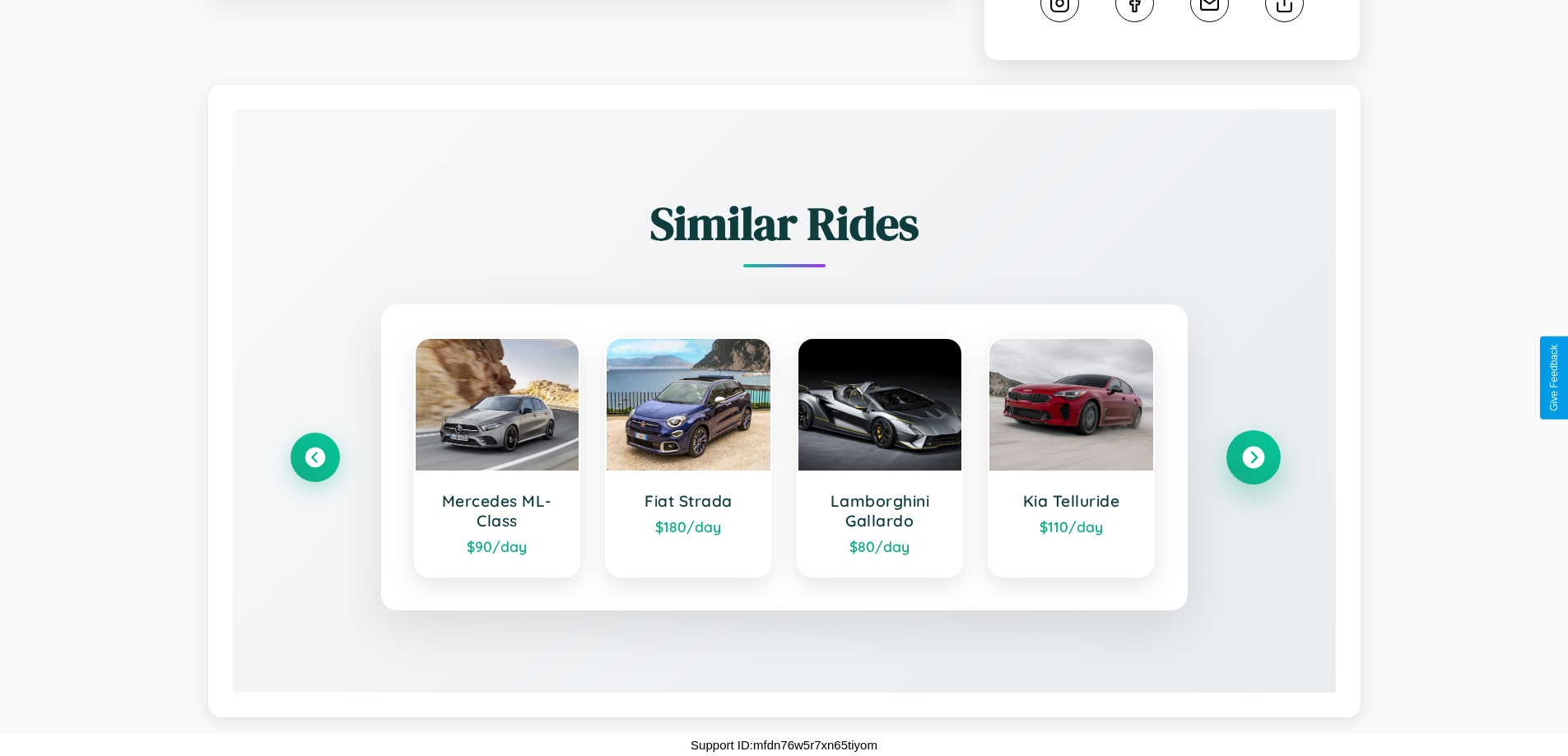
click at [1253, 458] on icon at bounding box center [1254, 458] width 22 height 22
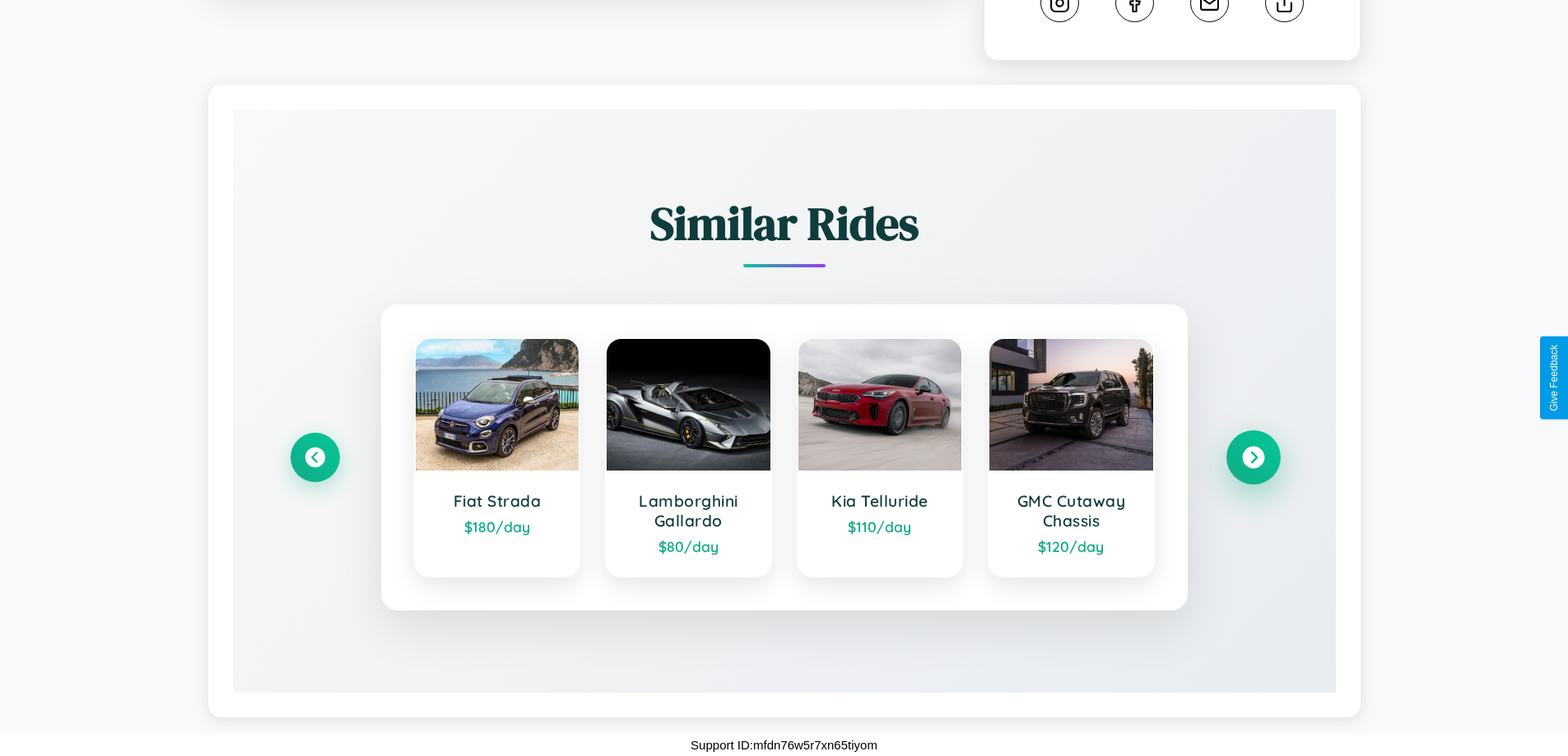
click at [1253, 458] on icon at bounding box center [1254, 458] width 22 height 22
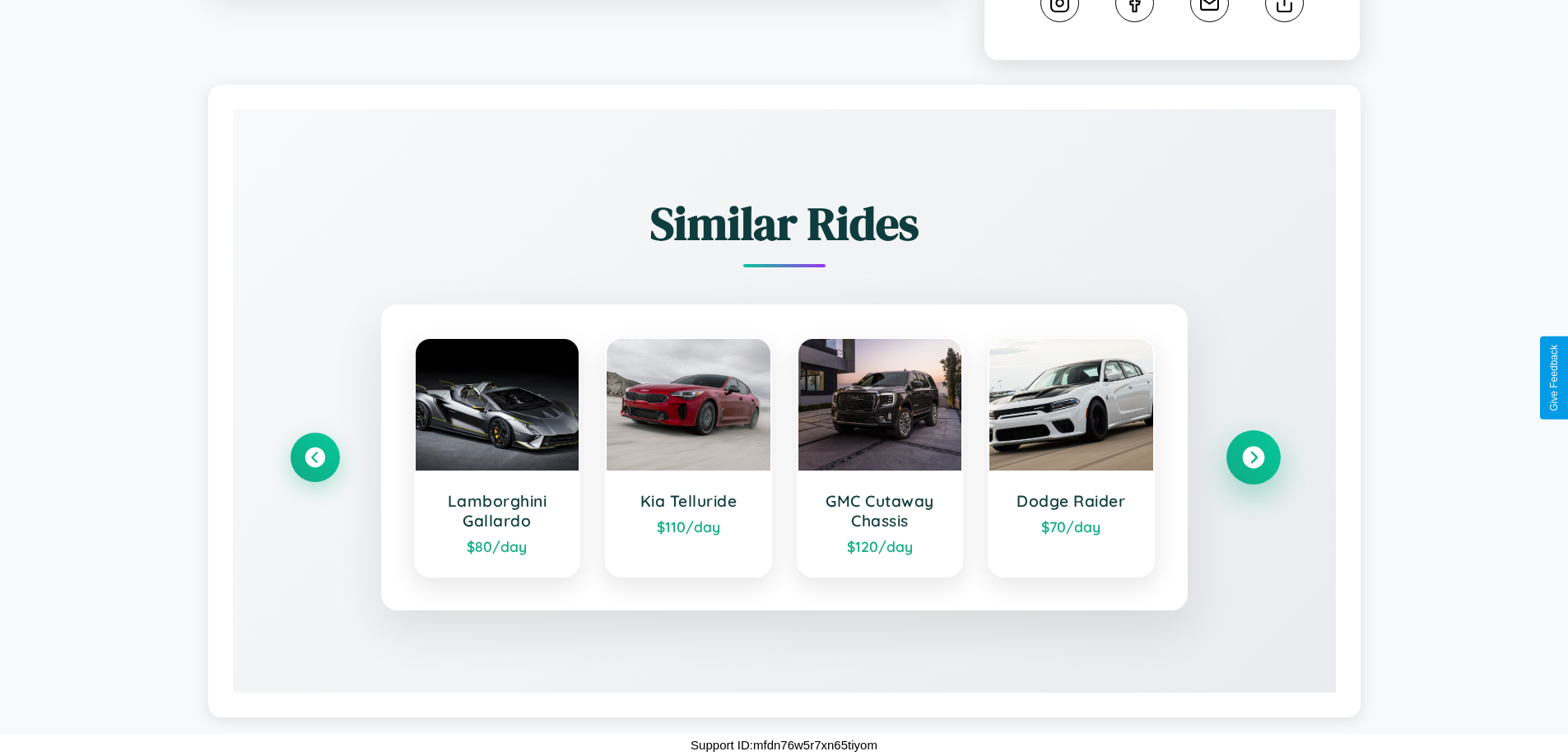
click at [1253, 458] on icon at bounding box center [1254, 458] width 22 height 22
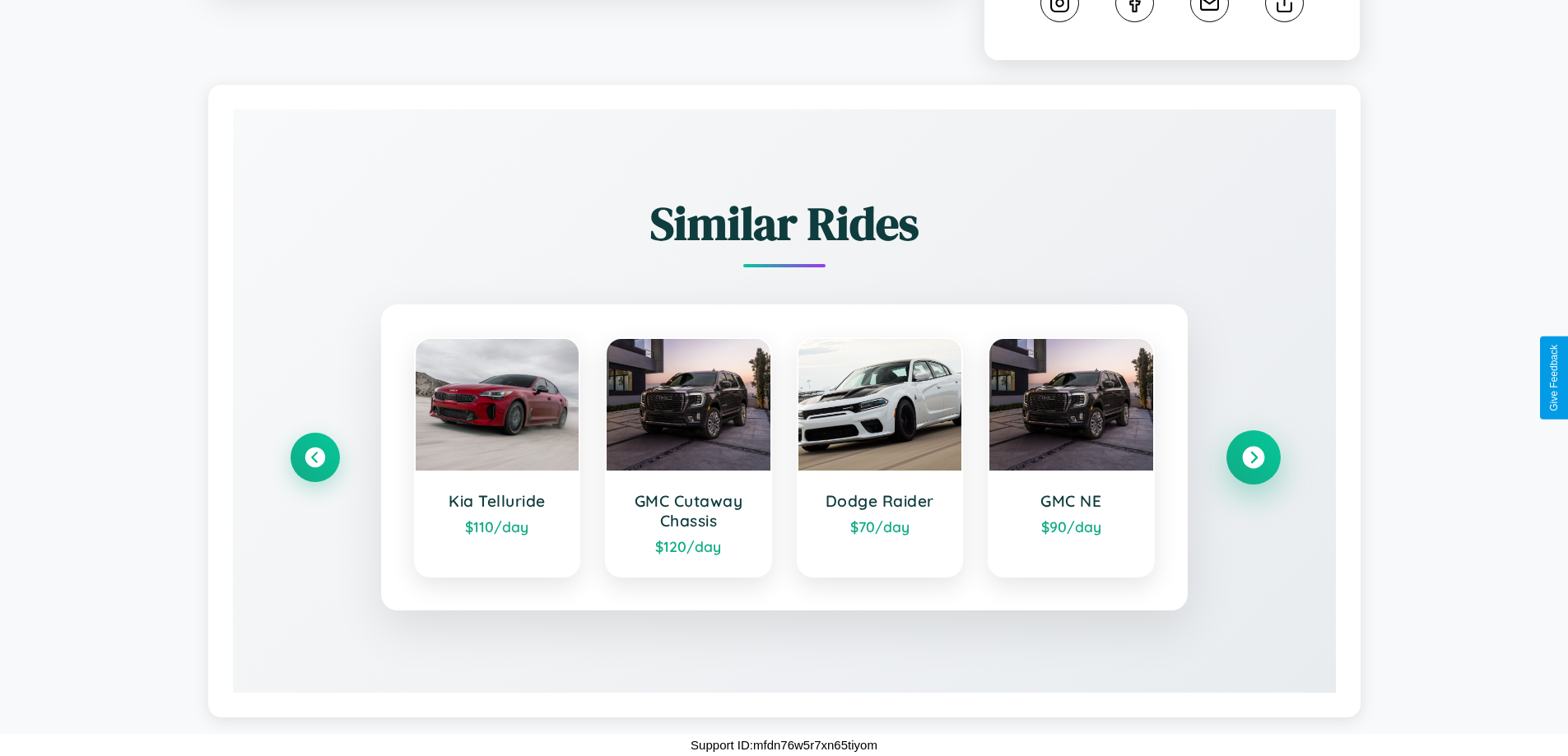
click at [1253, 458] on icon at bounding box center [1254, 458] width 22 height 22
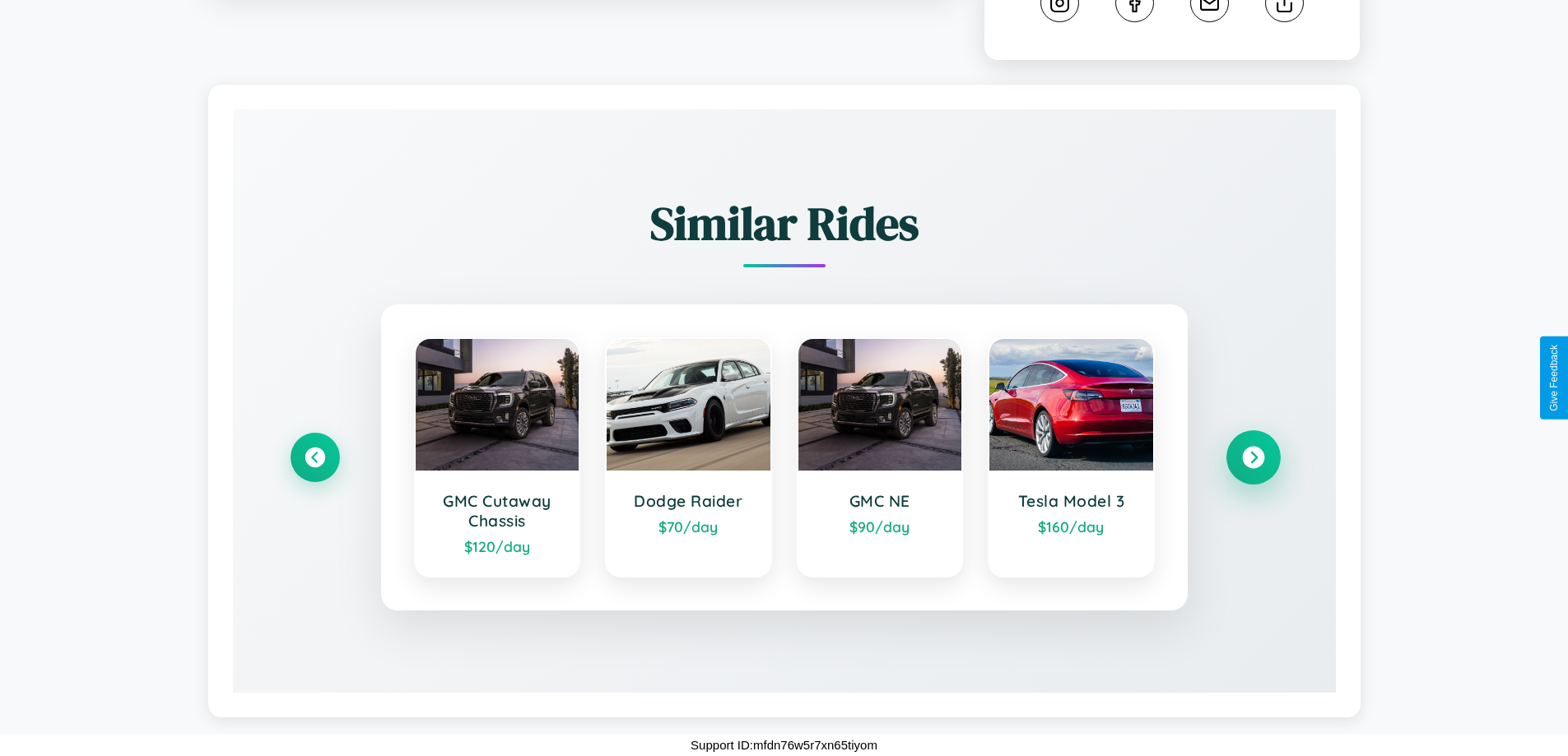
click at [1253, 458] on icon at bounding box center [1254, 458] width 22 height 22
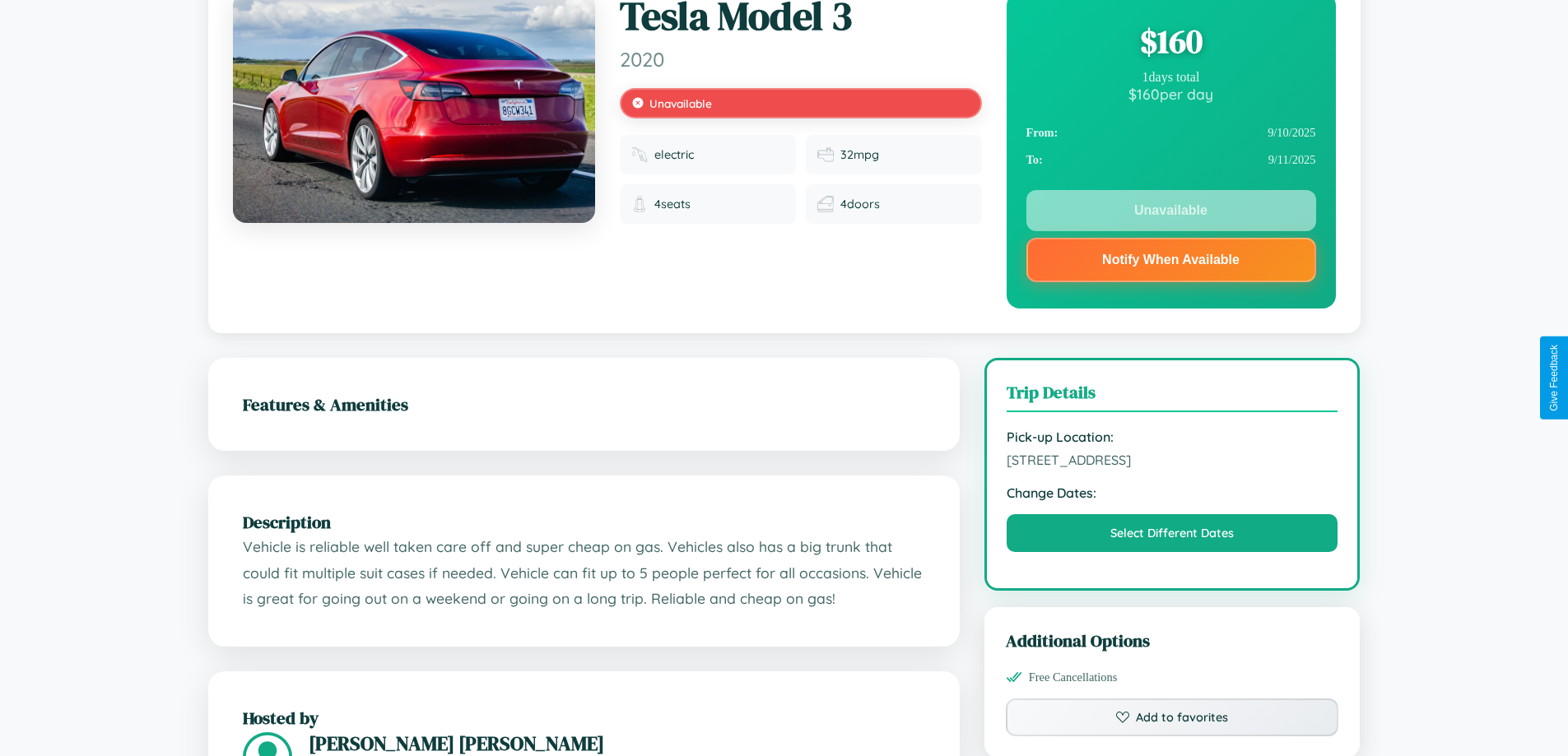
scroll to position [0, 0]
